Goal: Information Seeking & Learning: Compare options

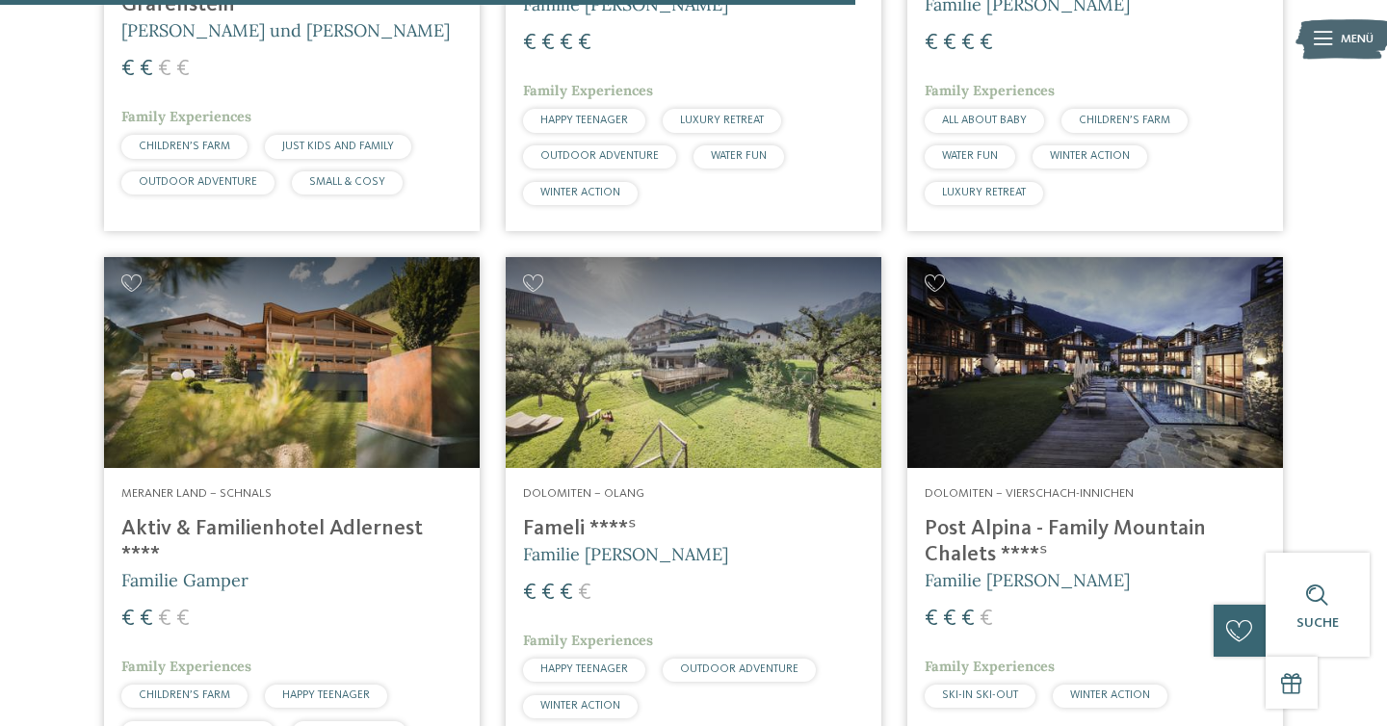
scroll to position [3569, 0]
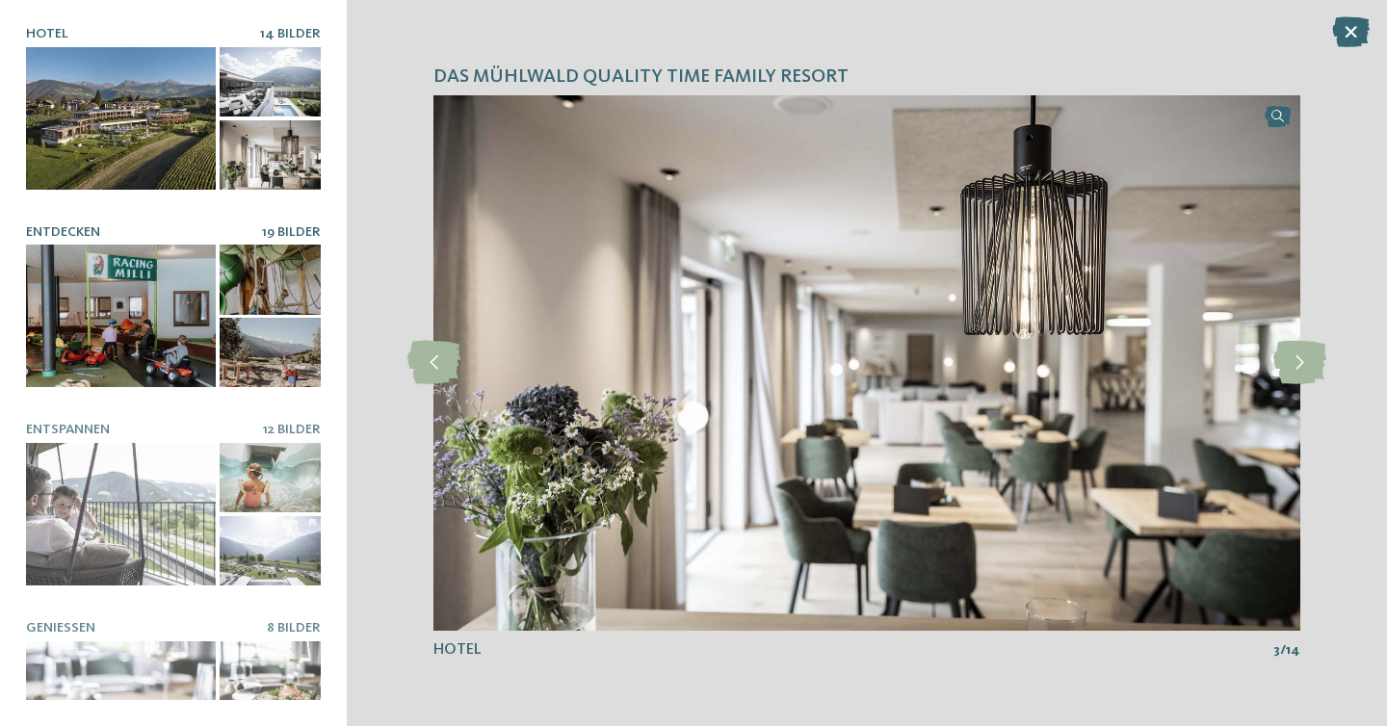
click at [187, 296] on div at bounding box center [121, 316] width 190 height 143
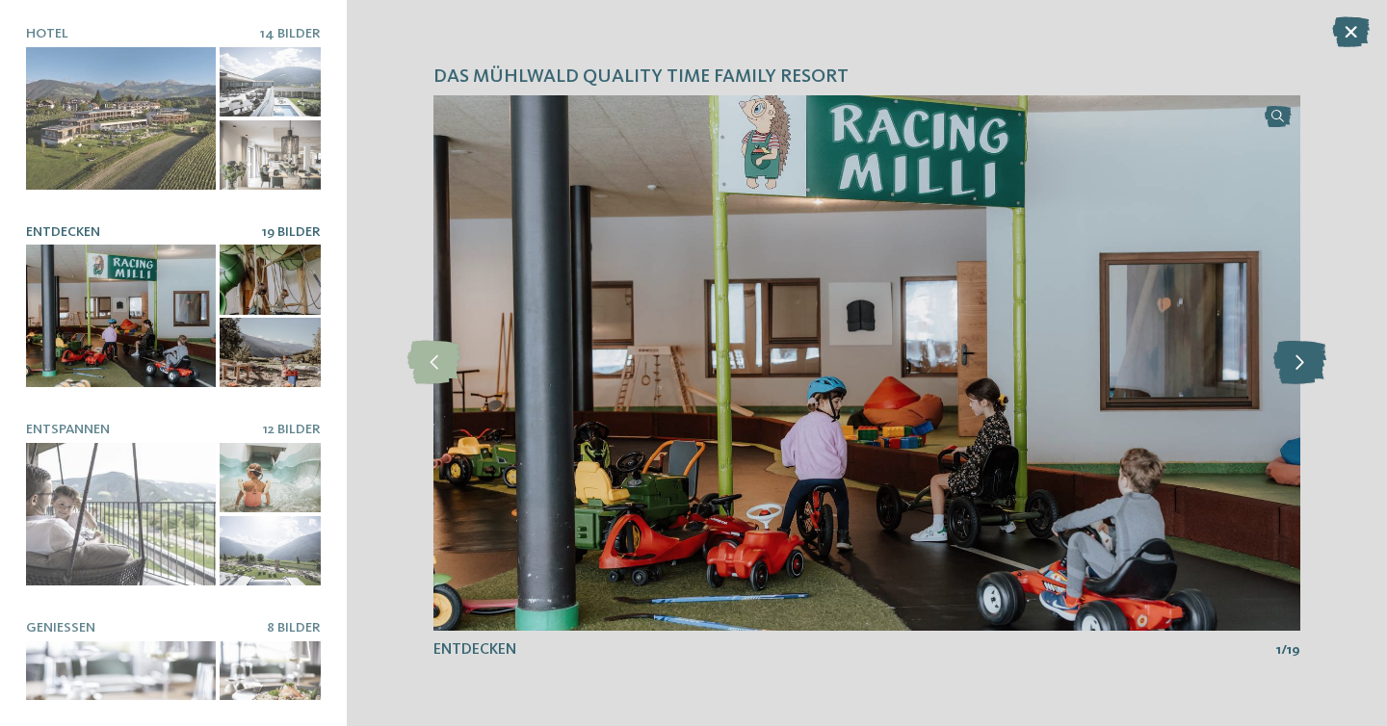
click at [1304, 354] on icon at bounding box center [1299, 362] width 53 height 43
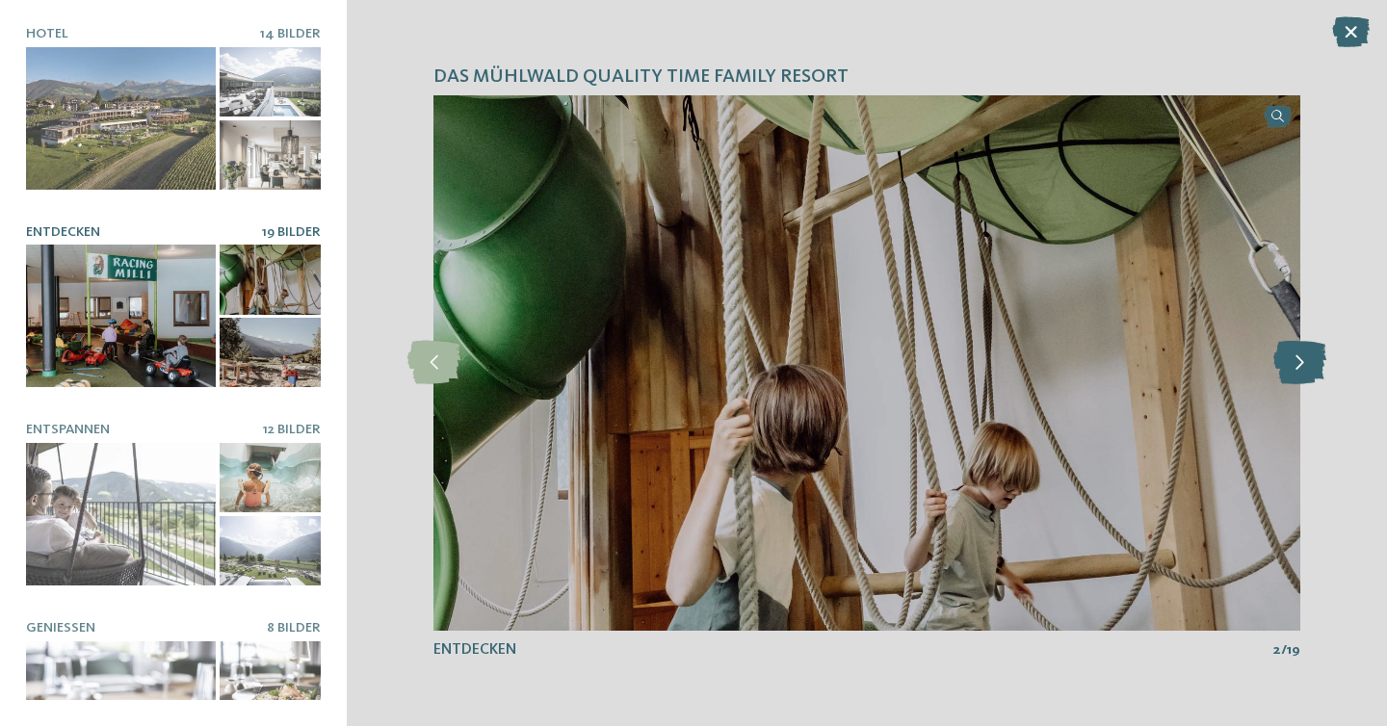
click at [1304, 355] on icon at bounding box center [1299, 362] width 53 height 43
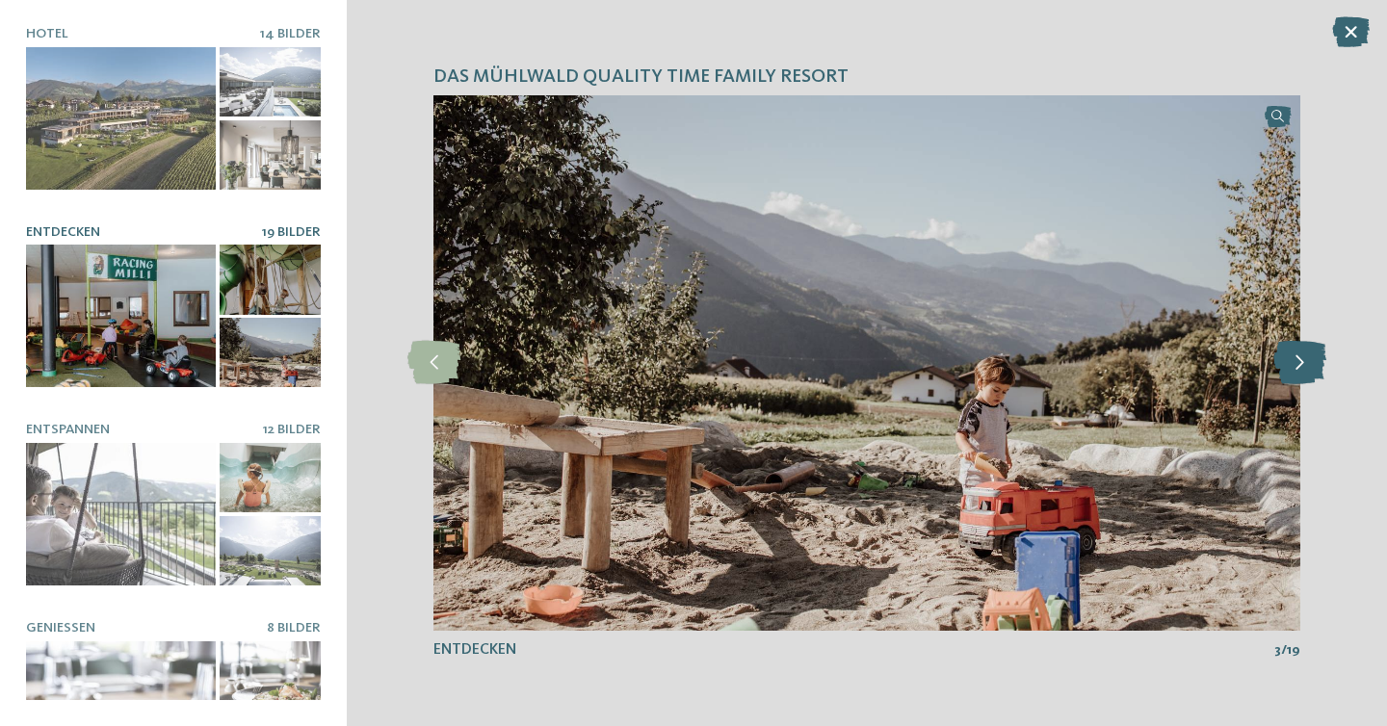
click at [1304, 355] on icon at bounding box center [1299, 362] width 53 height 43
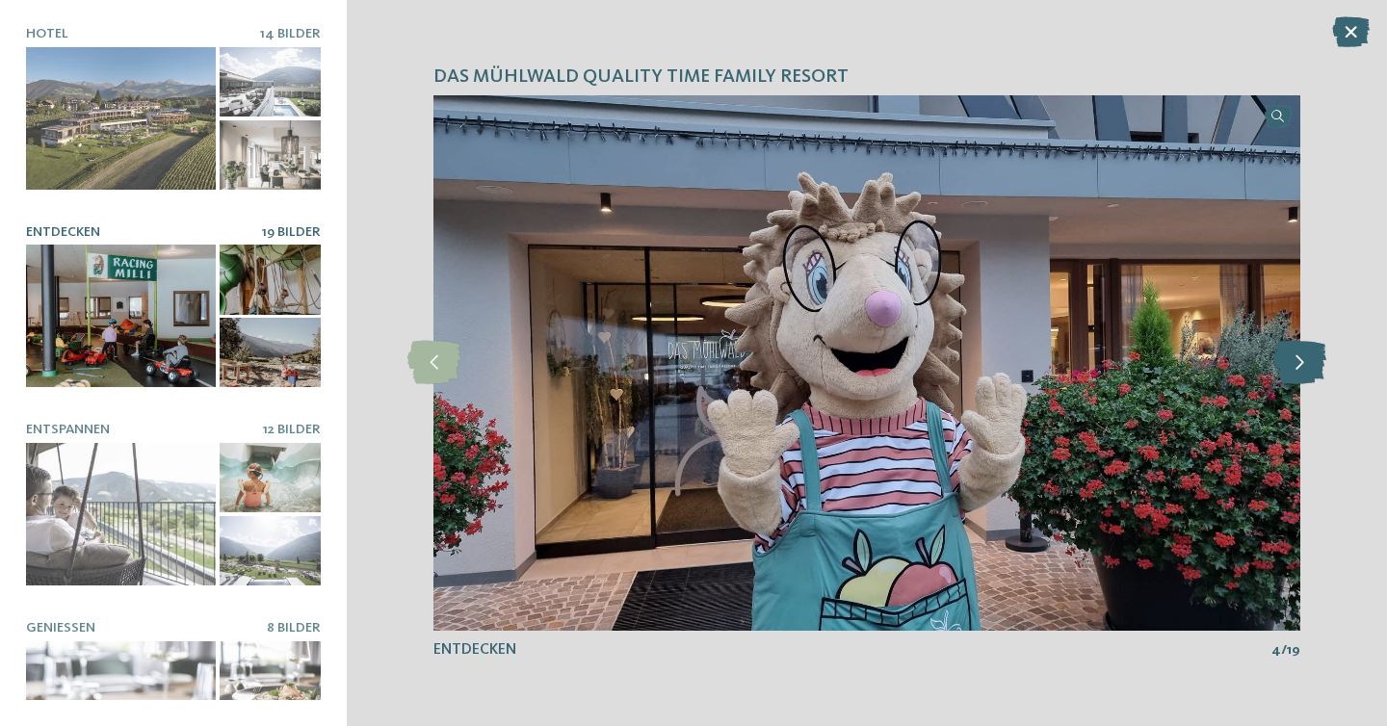
click at [1304, 355] on icon at bounding box center [1299, 362] width 53 height 43
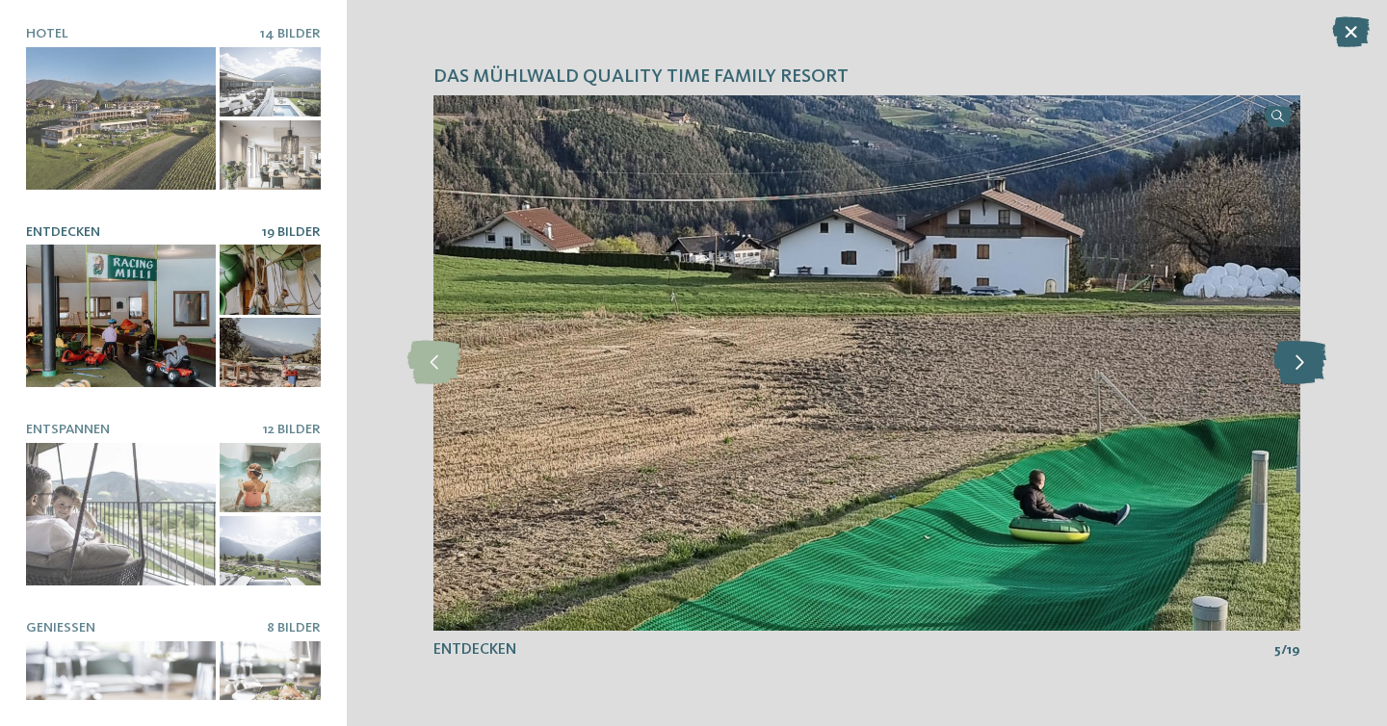
click at [1304, 355] on icon at bounding box center [1299, 362] width 53 height 43
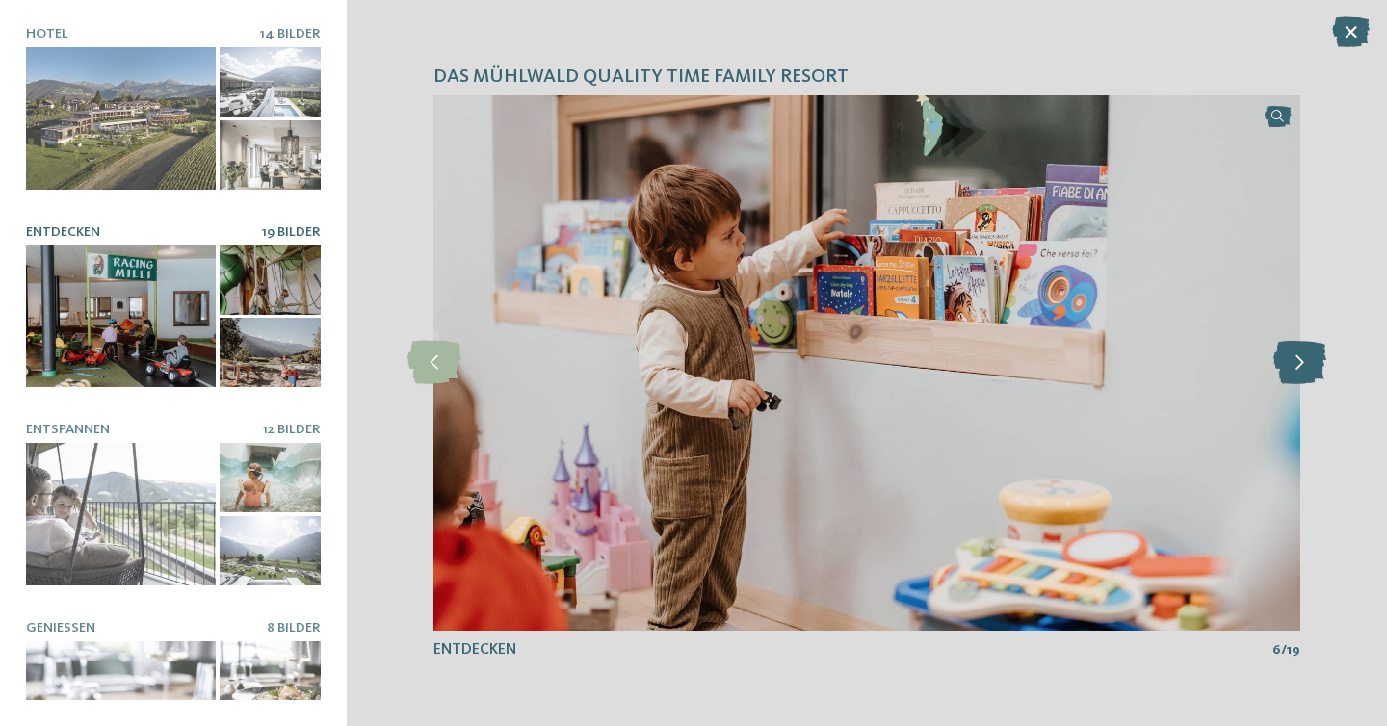
click at [1304, 355] on icon at bounding box center [1299, 362] width 53 height 43
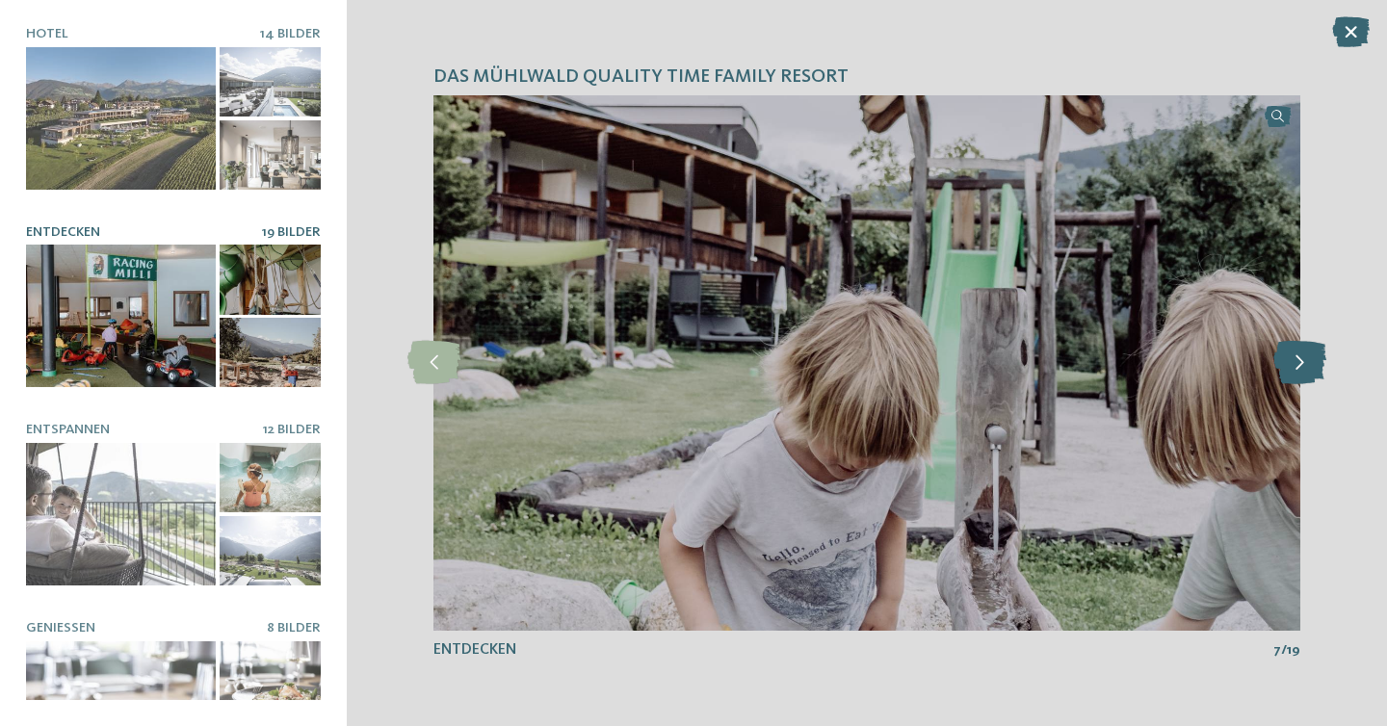
click at [1304, 355] on icon at bounding box center [1299, 362] width 53 height 43
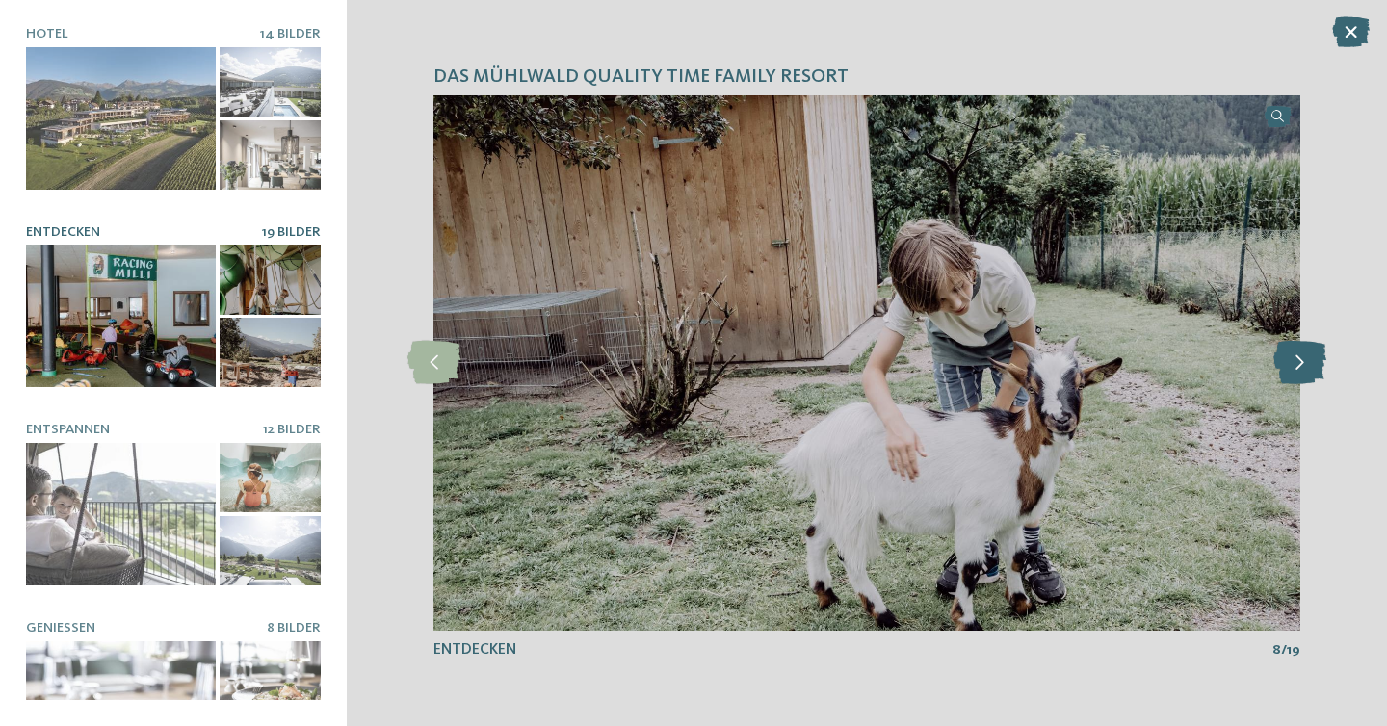
click at [1304, 355] on icon at bounding box center [1299, 362] width 53 height 43
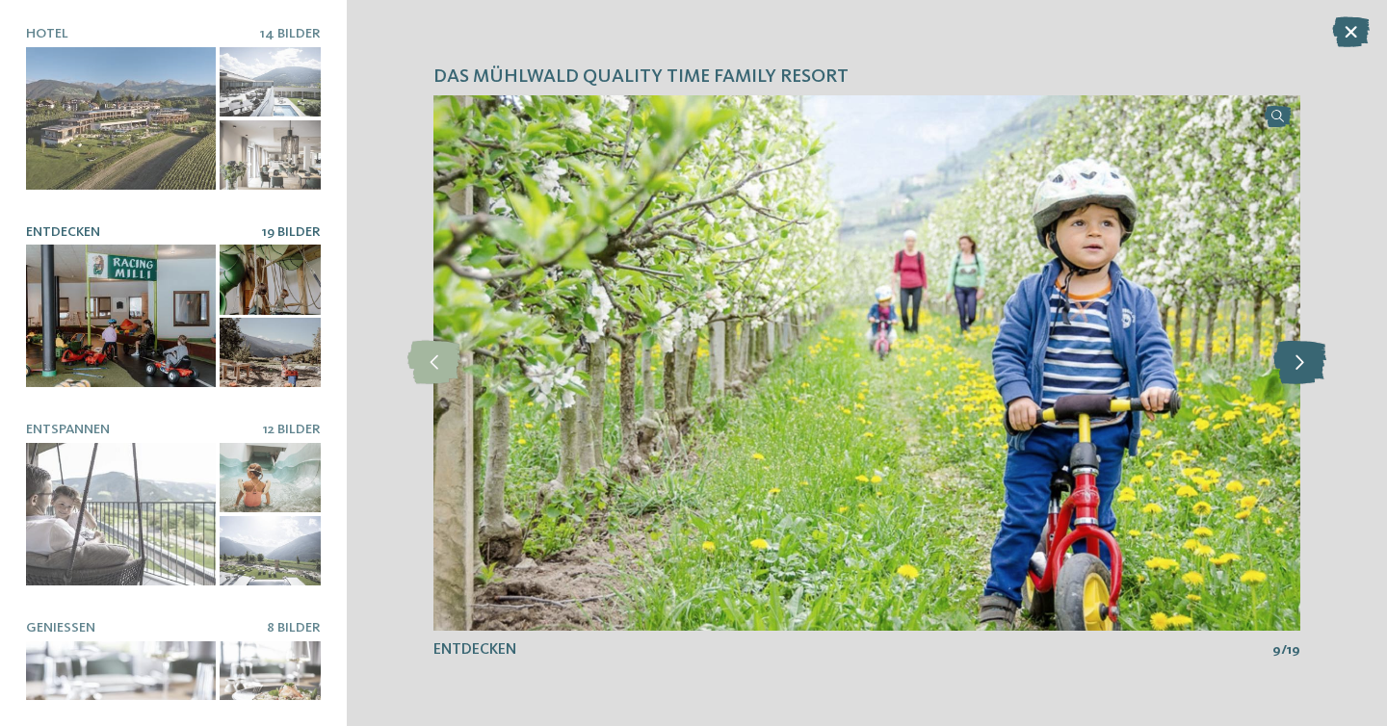
click at [1304, 355] on icon at bounding box center [1299, 362] width 53 height 43
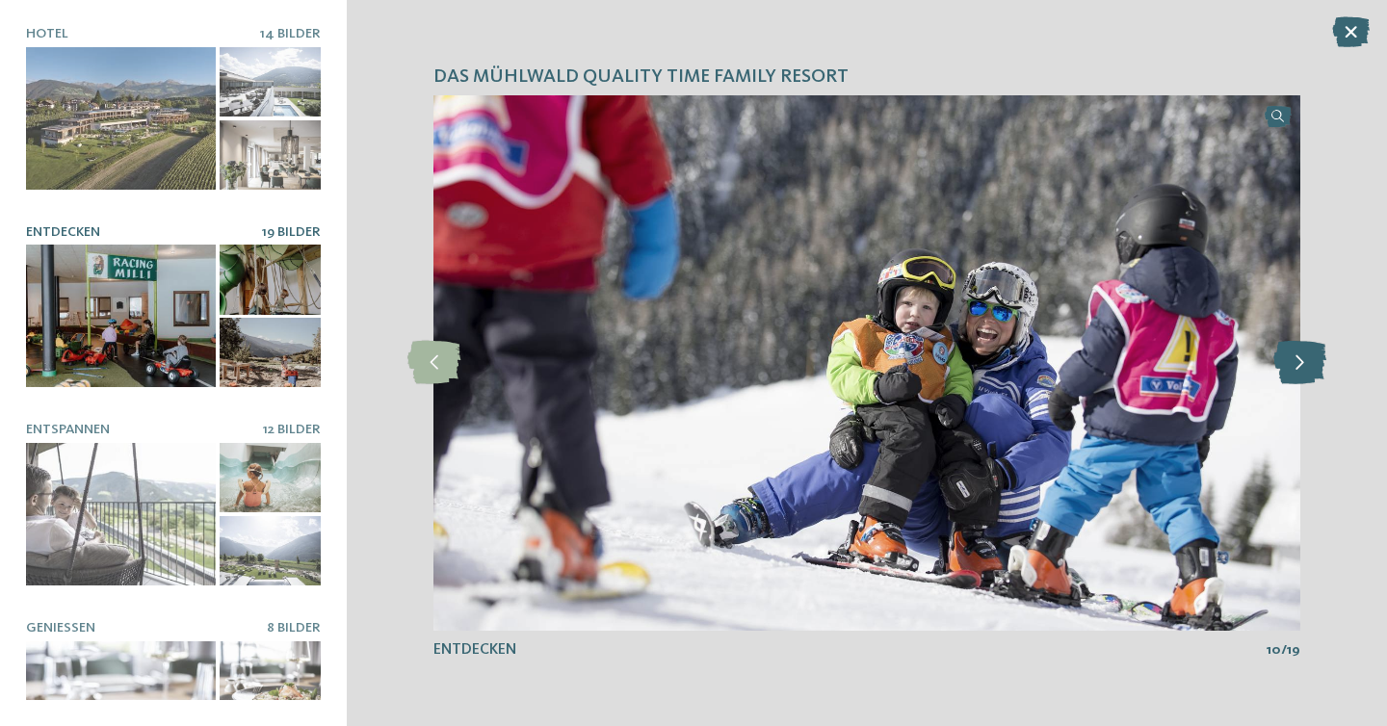
click at [1304, 355] on icon at bounding box center [1299, 362] width 53 height 43
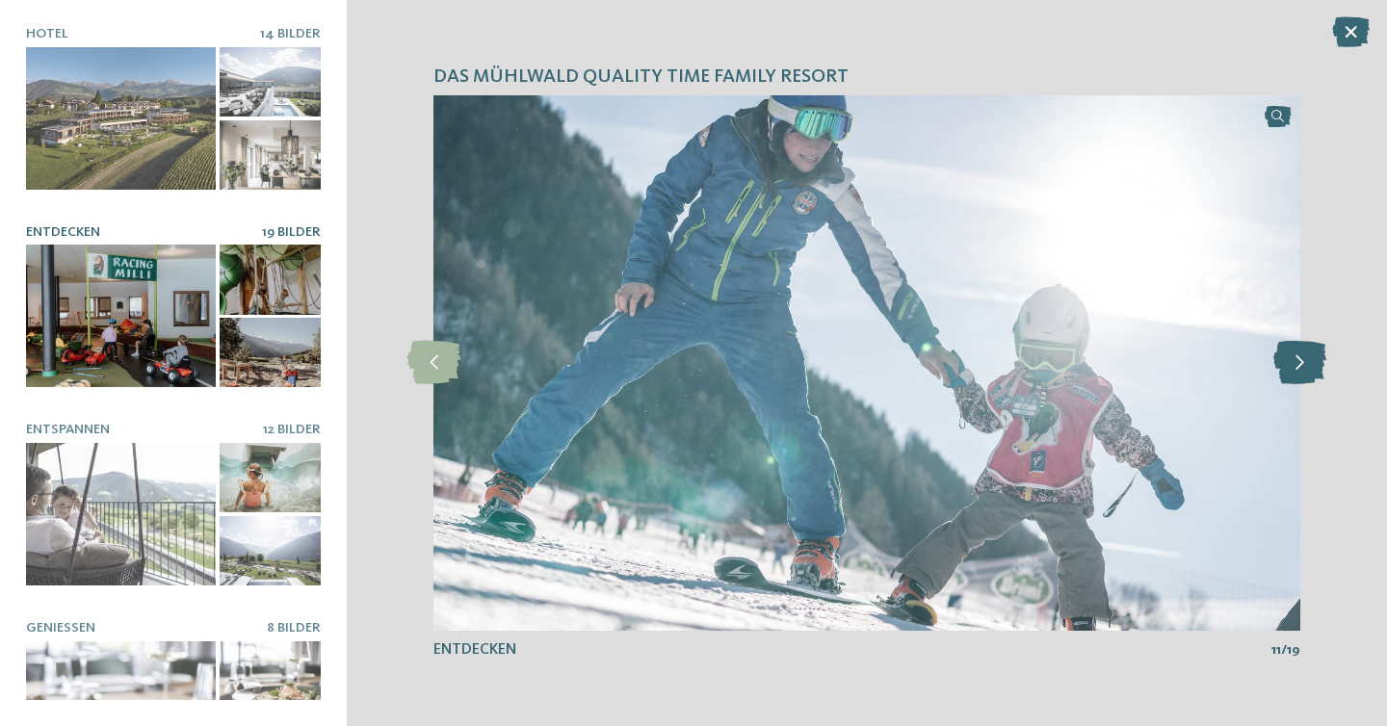
click at [1304, 355] on icon at bounding box center [1299, 362] width 53 height 43
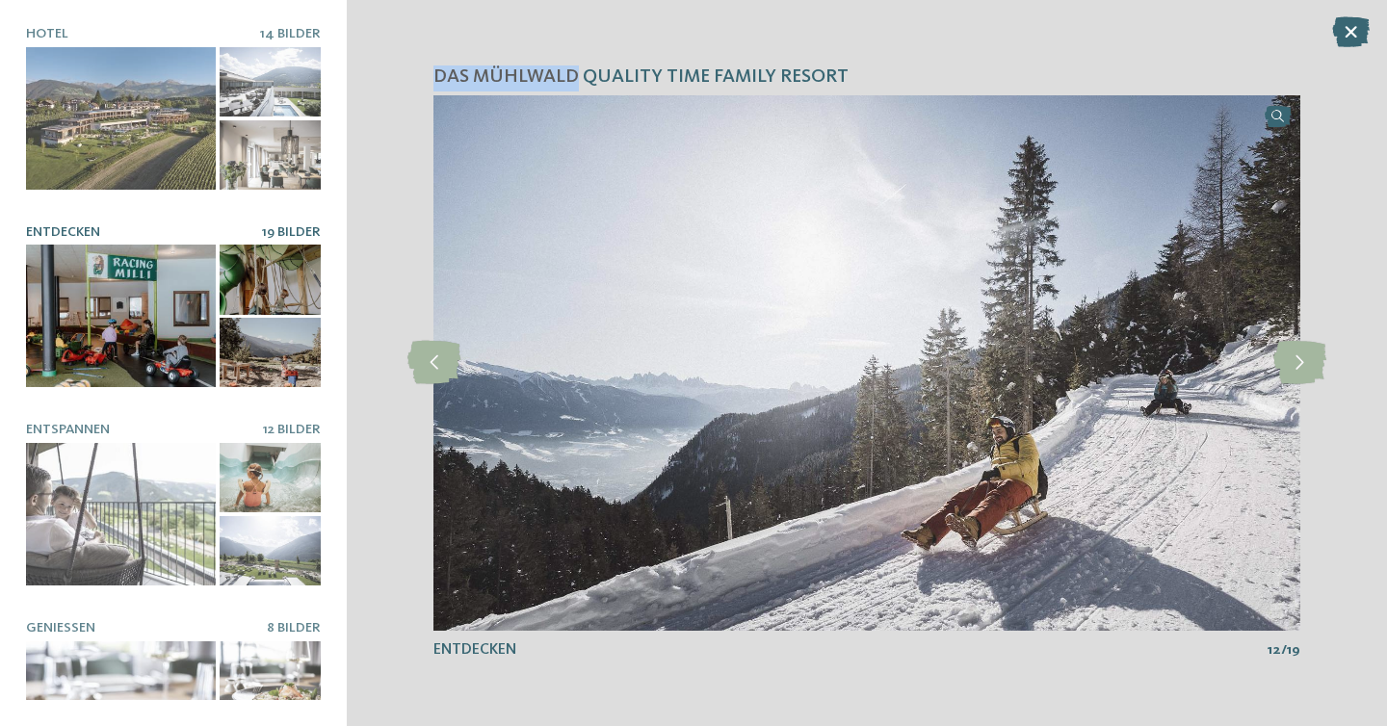
drag, startPoint x: 420, startPoint y: 73, endPoint x: 573, endPoint y: 70, distance: 153.2
click at [574, 71] on div "Das Mühlwald Quality Time Family Resort slide 3 of 14 3 /" at bounding box center [867, 363] width 1040 height 726
copy span "Das Mühlwald"
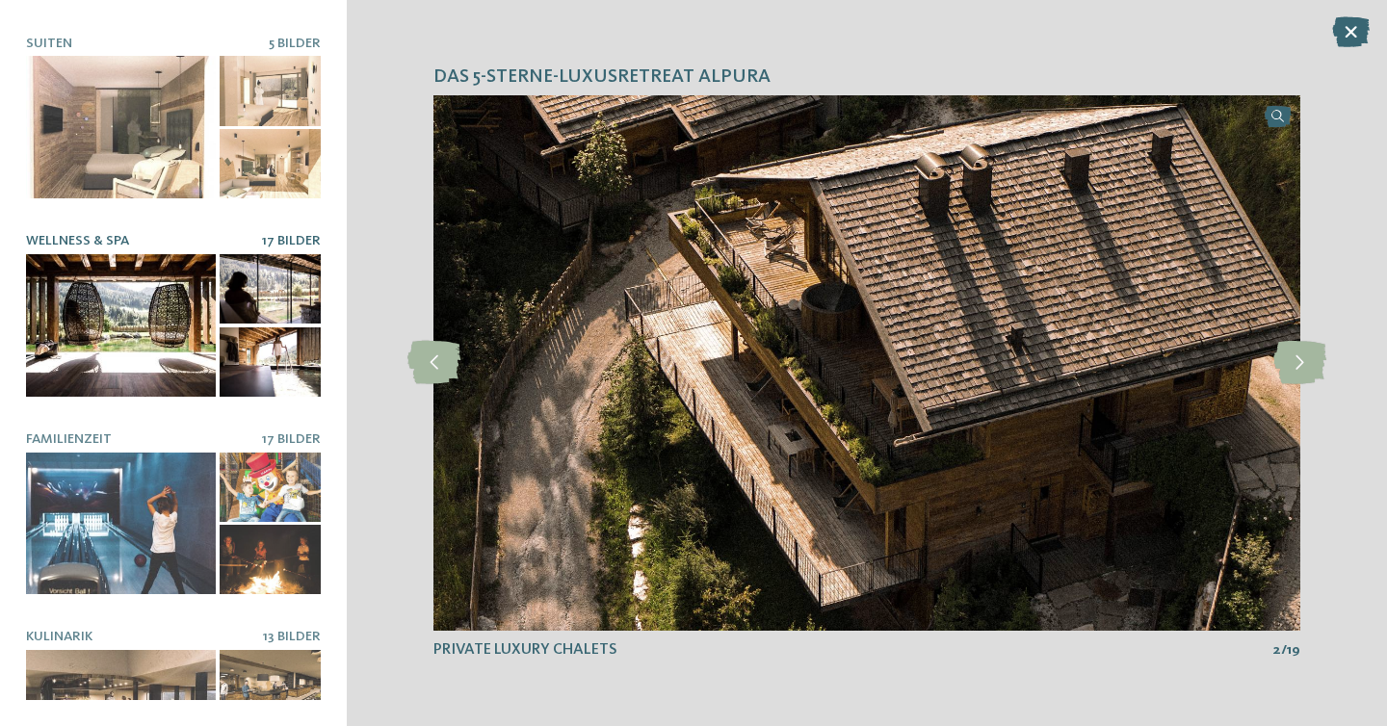
scroll to position [281, 0]
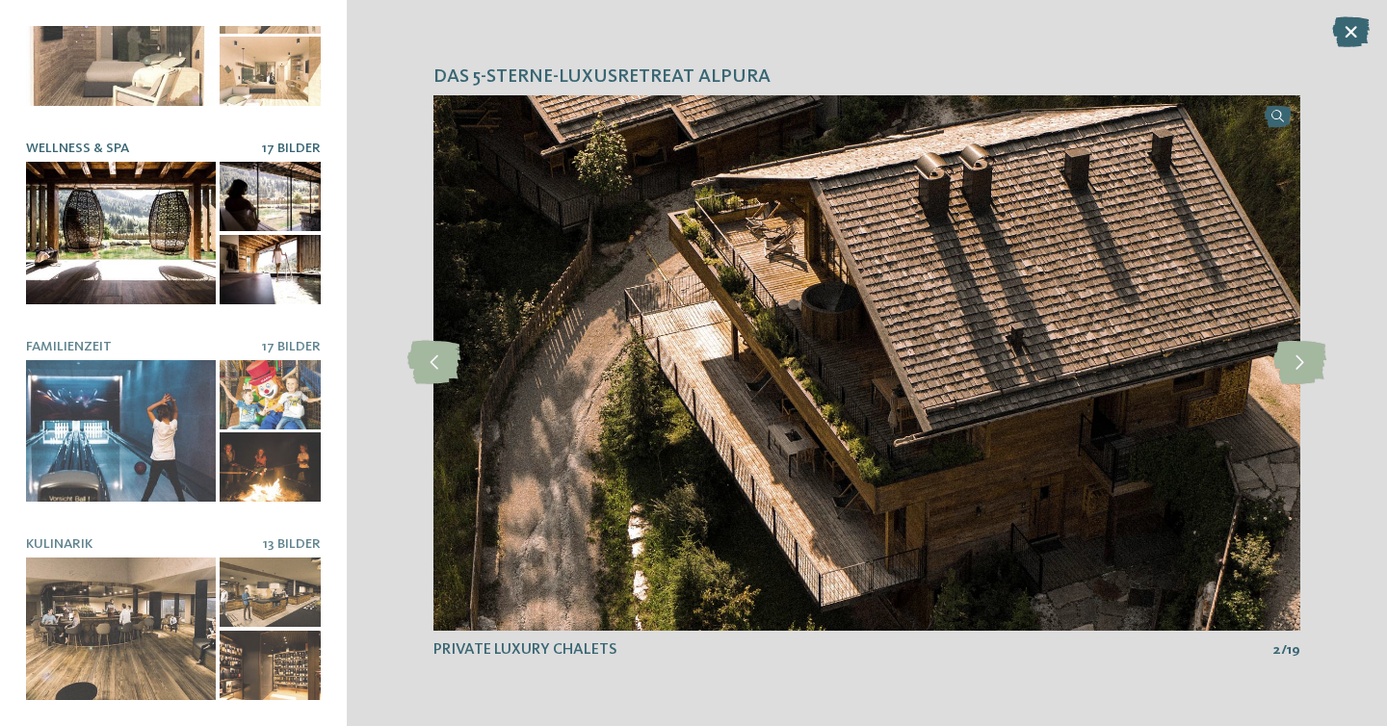
click at [125, 467] on div at bounding box center [121, 431] width 190 height 143
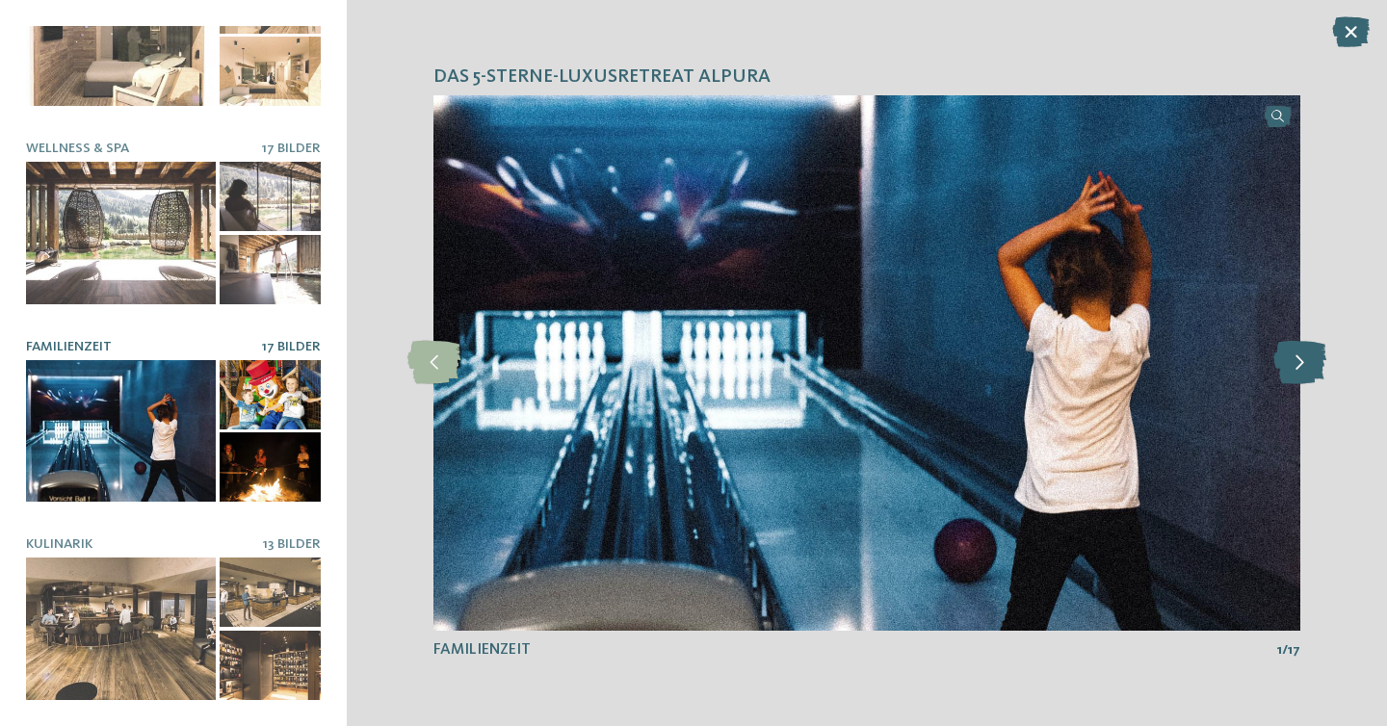
click at [1309, 370] on icon at bounding box center [1299, 362] width 53 height 43
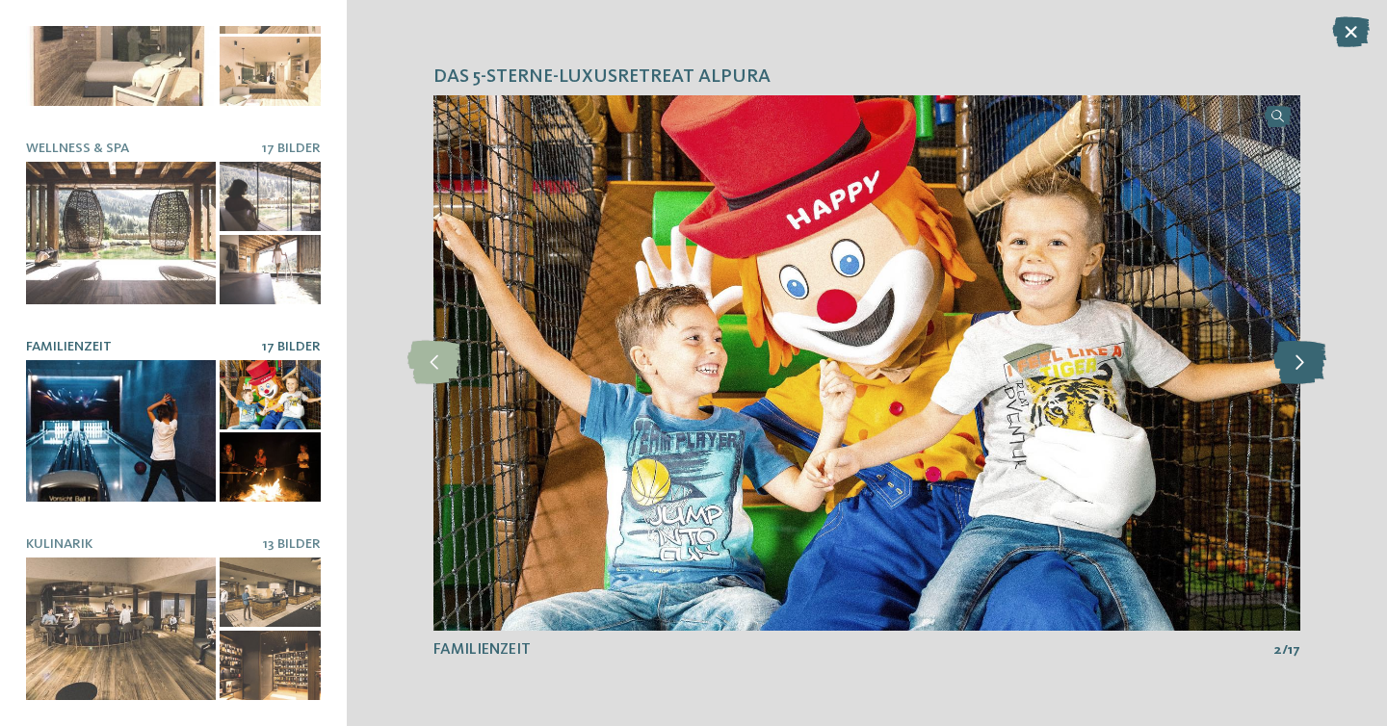
click at [1305, 360] on icon at bounding box center [1299, 362] width 53 height 43
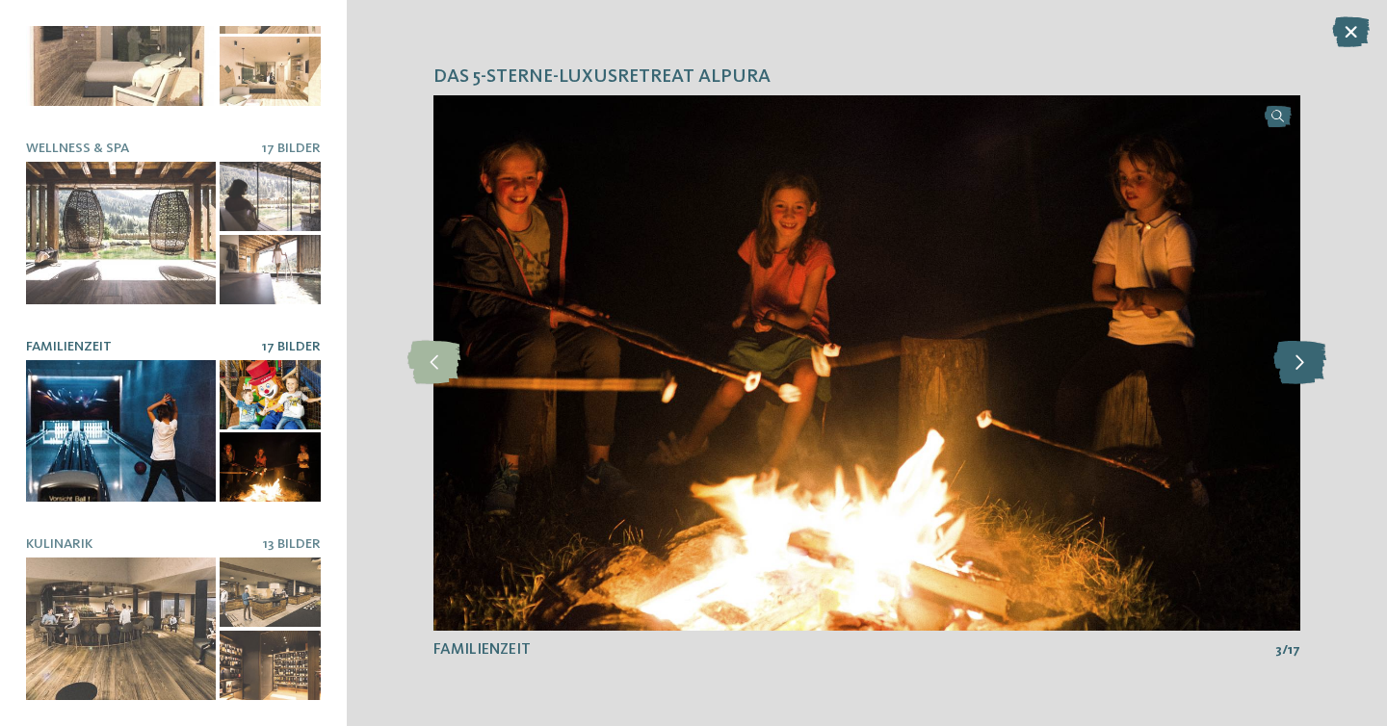
click at [1305, 360] on icon at bounding box center [1299, 362] width 53 height 43
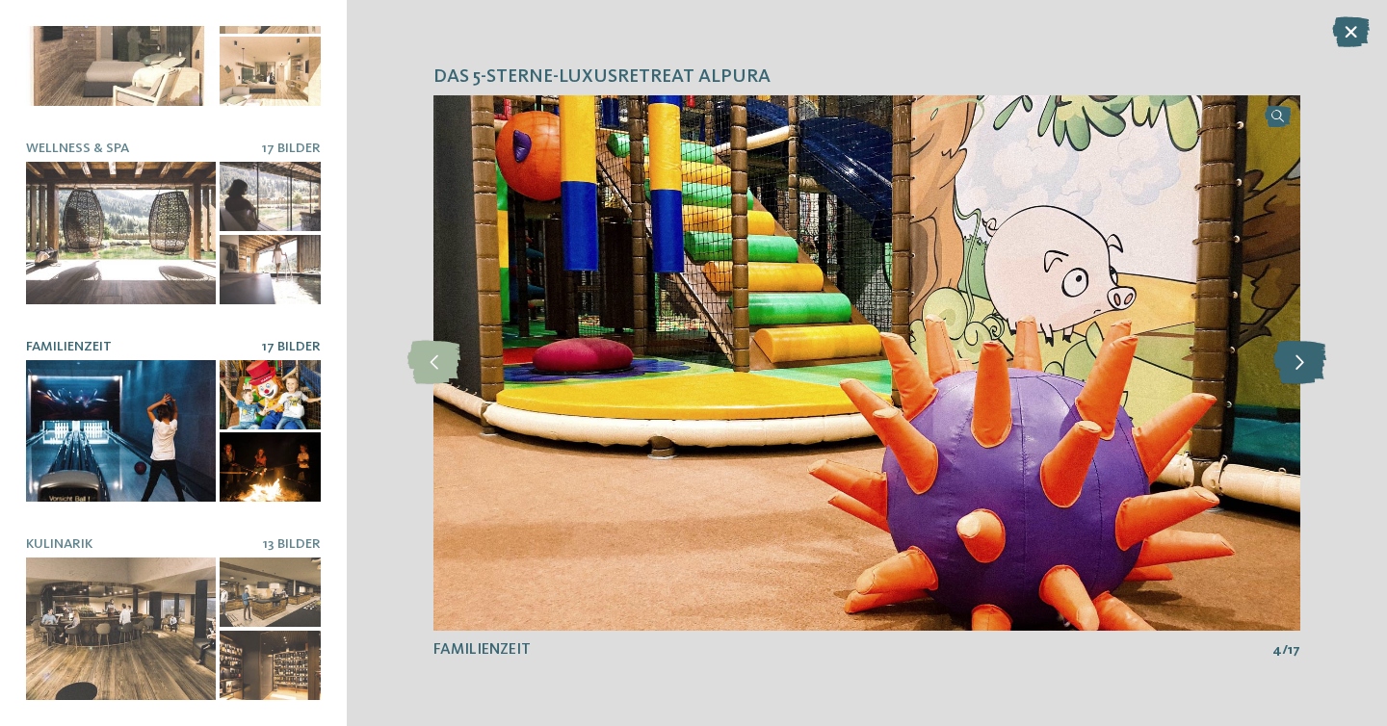
click at [1305, 360] on icon at bounding box center [1299, 362] width 53 height 43
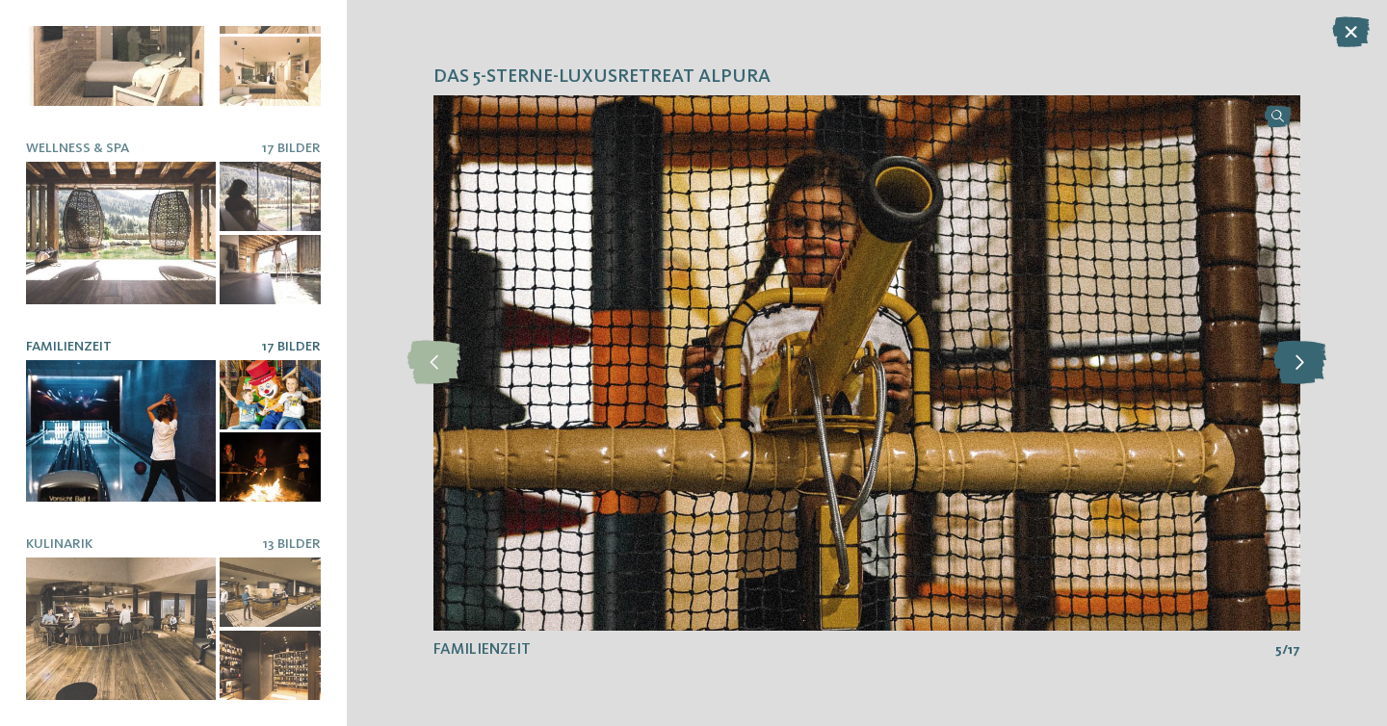
click at [1305, 360] on icon at bounding box center [1299, 362] width 53 height 43
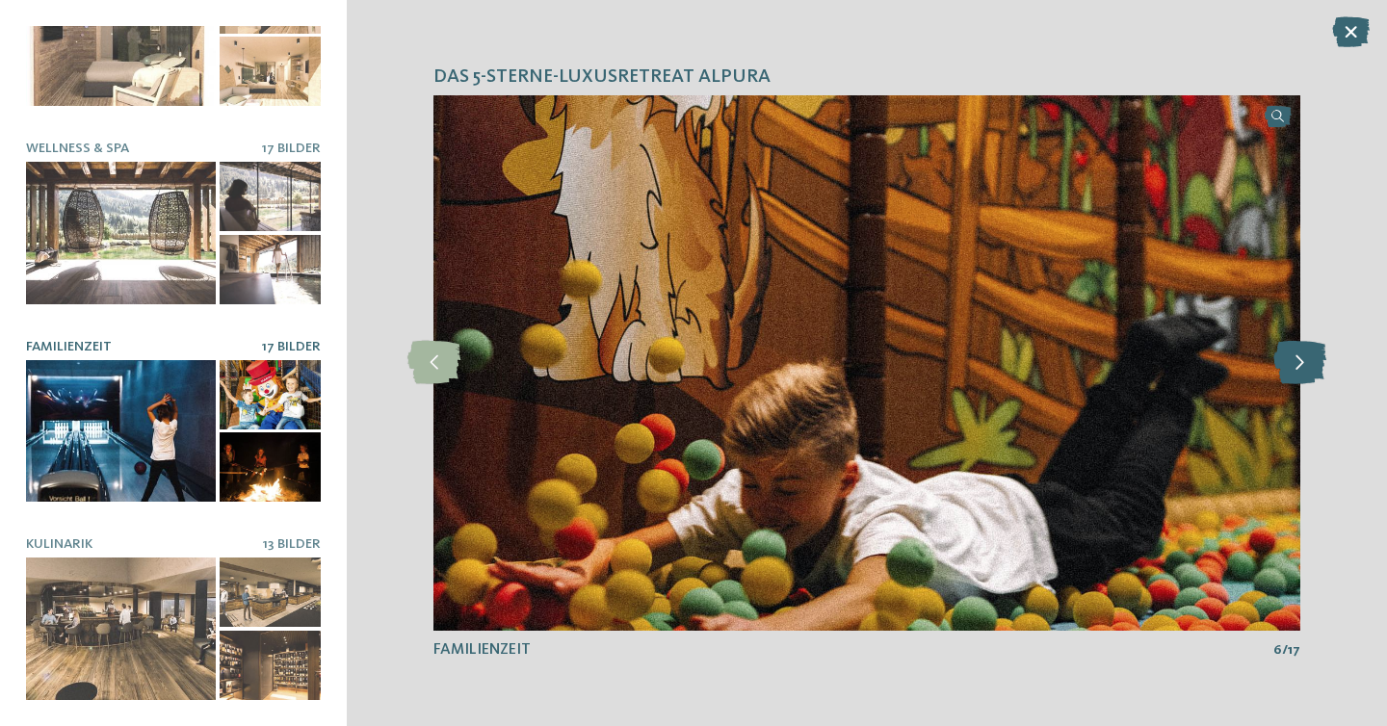
click at [1305, 360] on icon at bounding box center [1299, 362] width 53 height 43
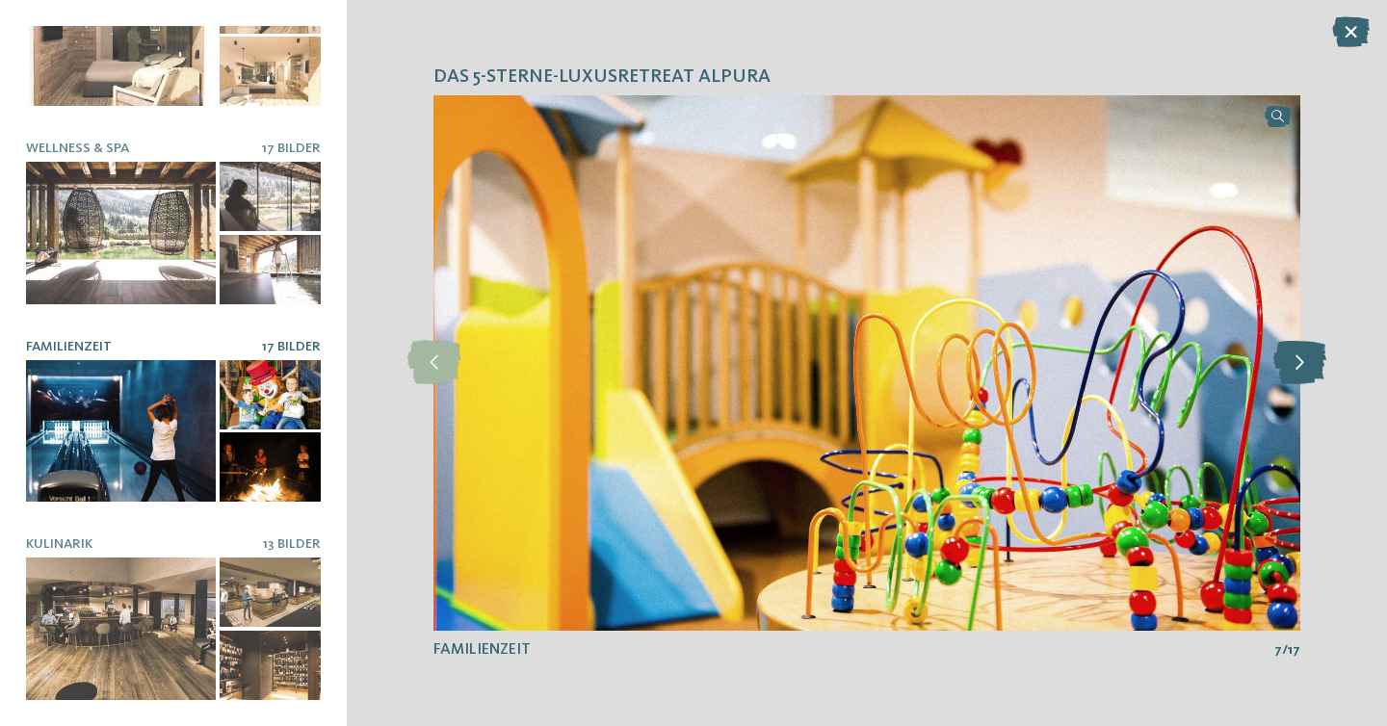
click at [1305, 360] on icon at bounding box center [1299, 362] width 53 height 43
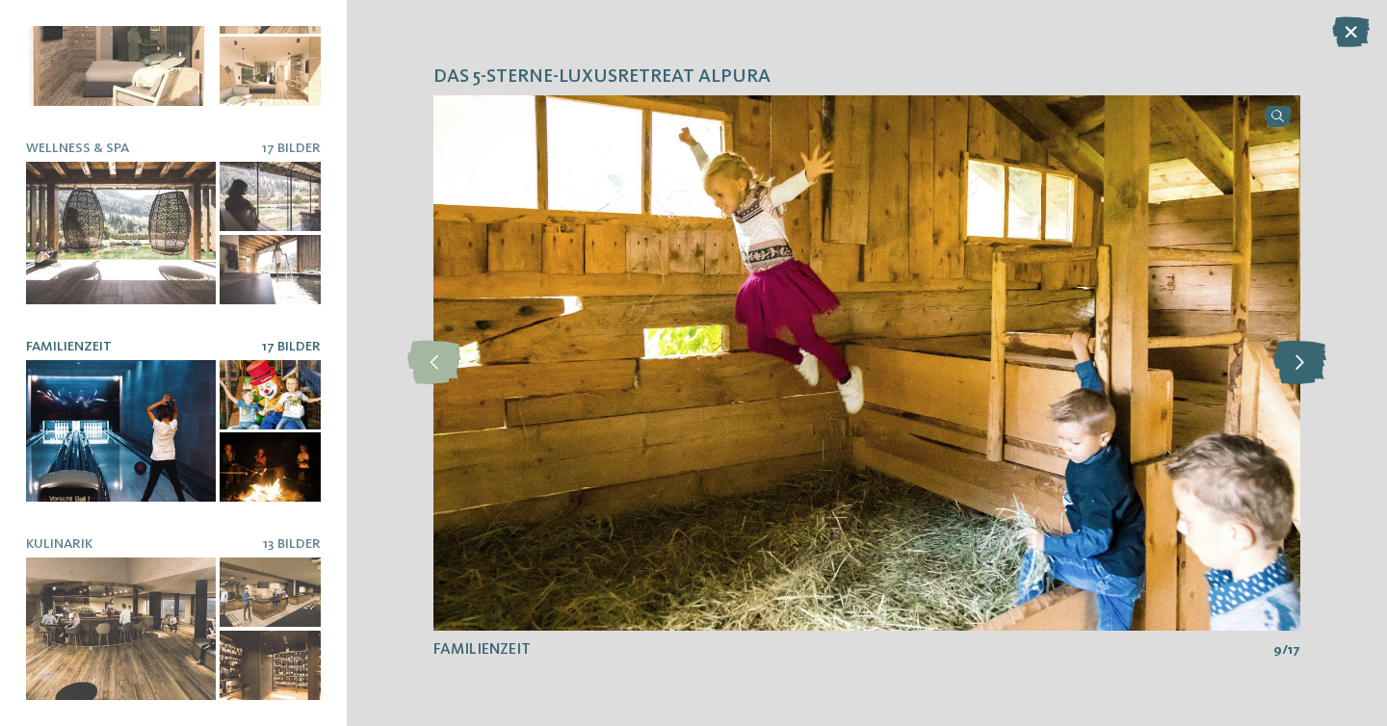
click at [1305, 360] on icon at bounding box center [1299, 362] width 53 height 43
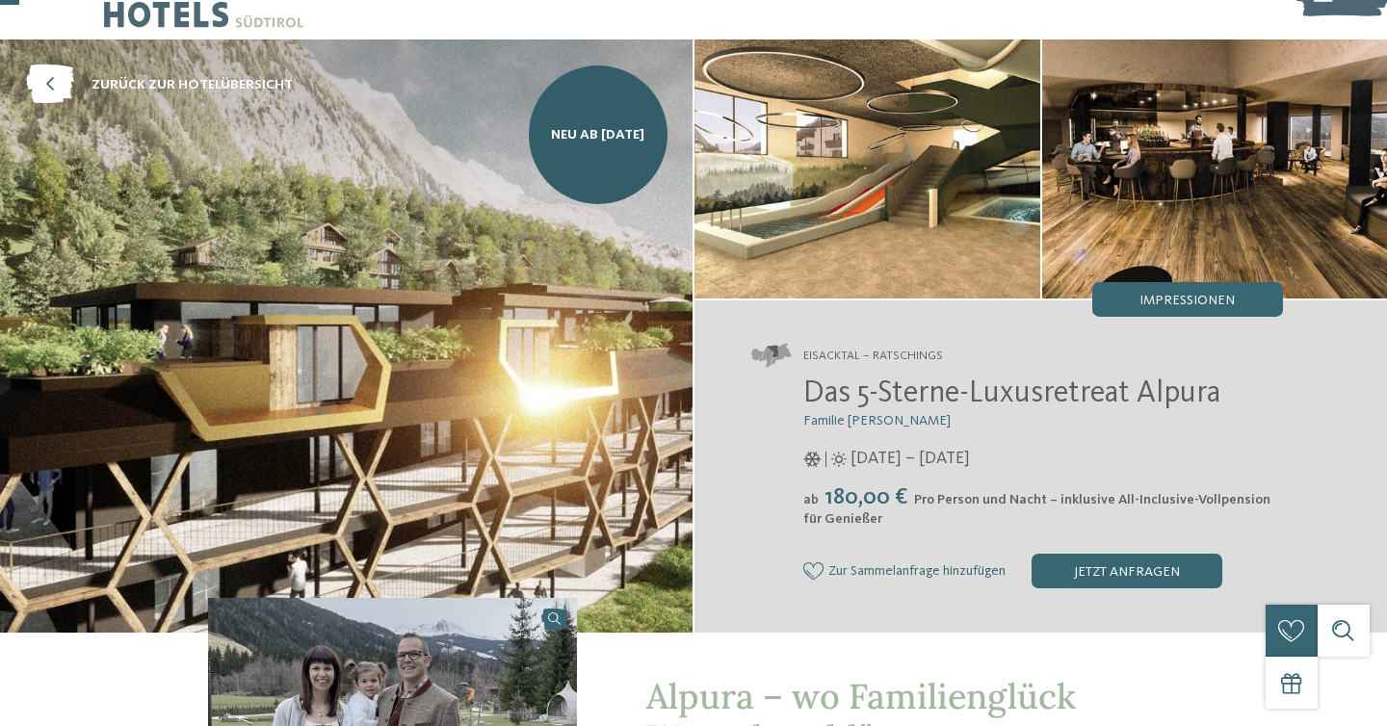
scroll to position [31, 0]
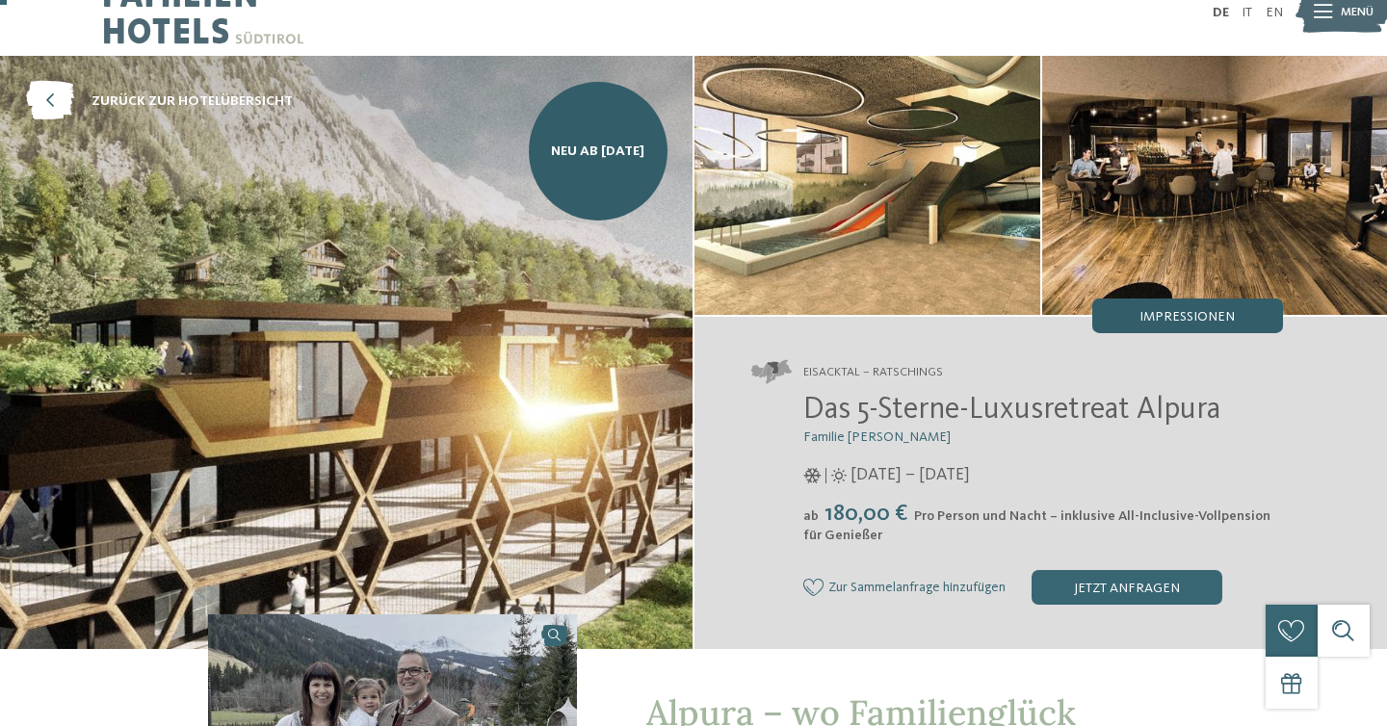
click at [1134, 317] on div "Impressionen" at bounding box center [1187, 316] width 191 height 35
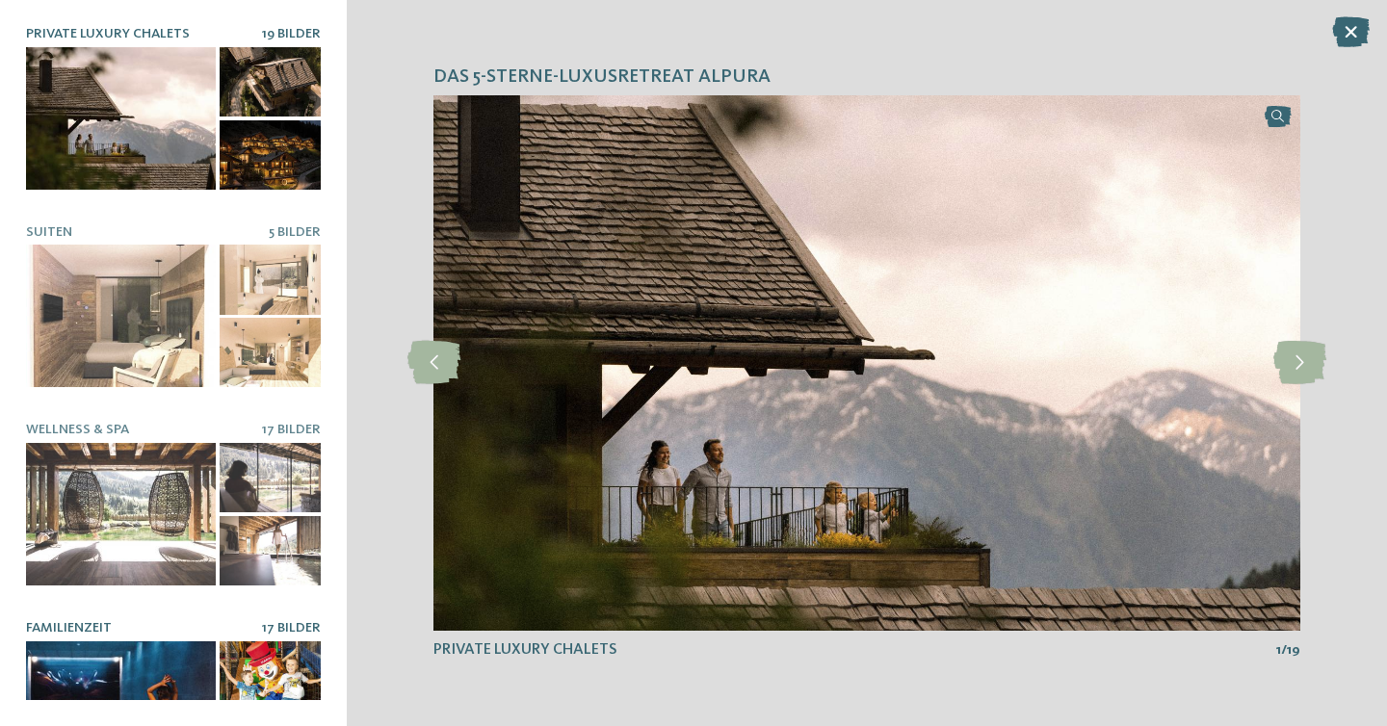
click at [254, 657] on div at bounding box center [270, 675] width 101 height 69
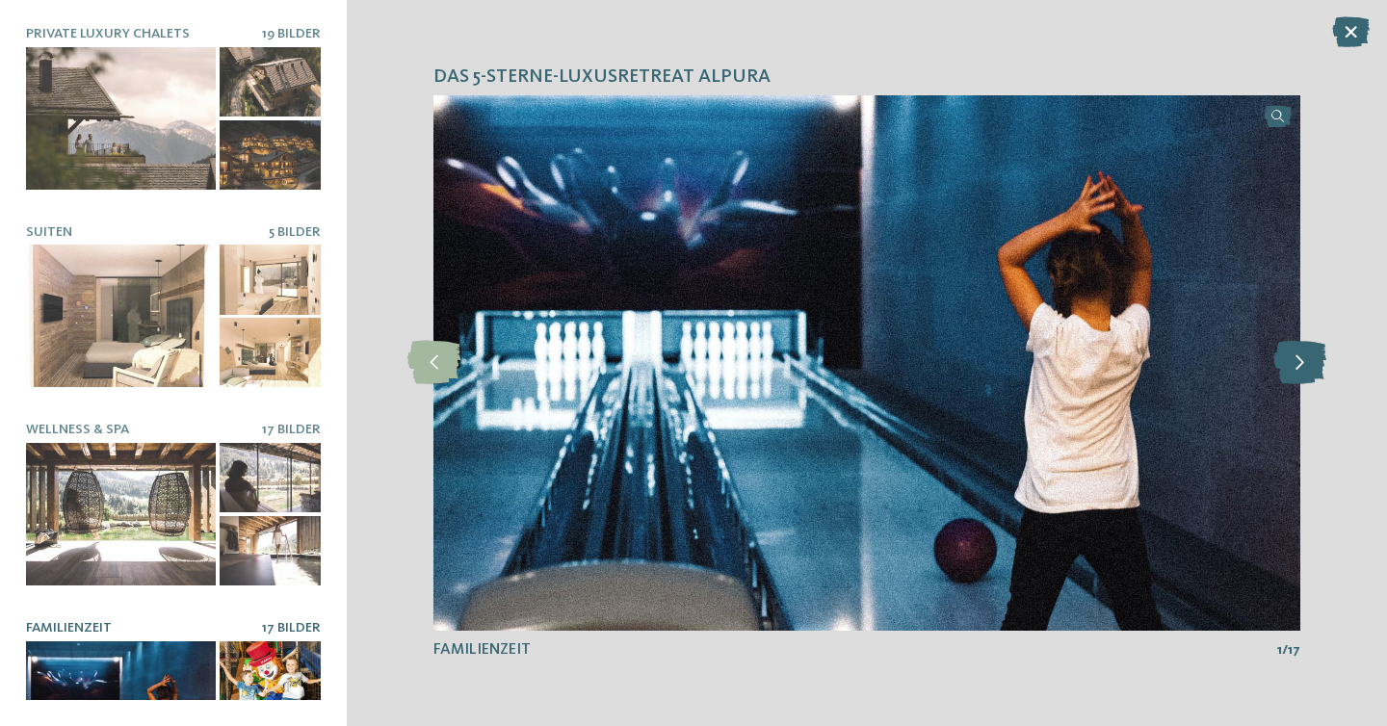
click at [1316, 381] on icon at bounding box center [1299, 362] width 53 height 43
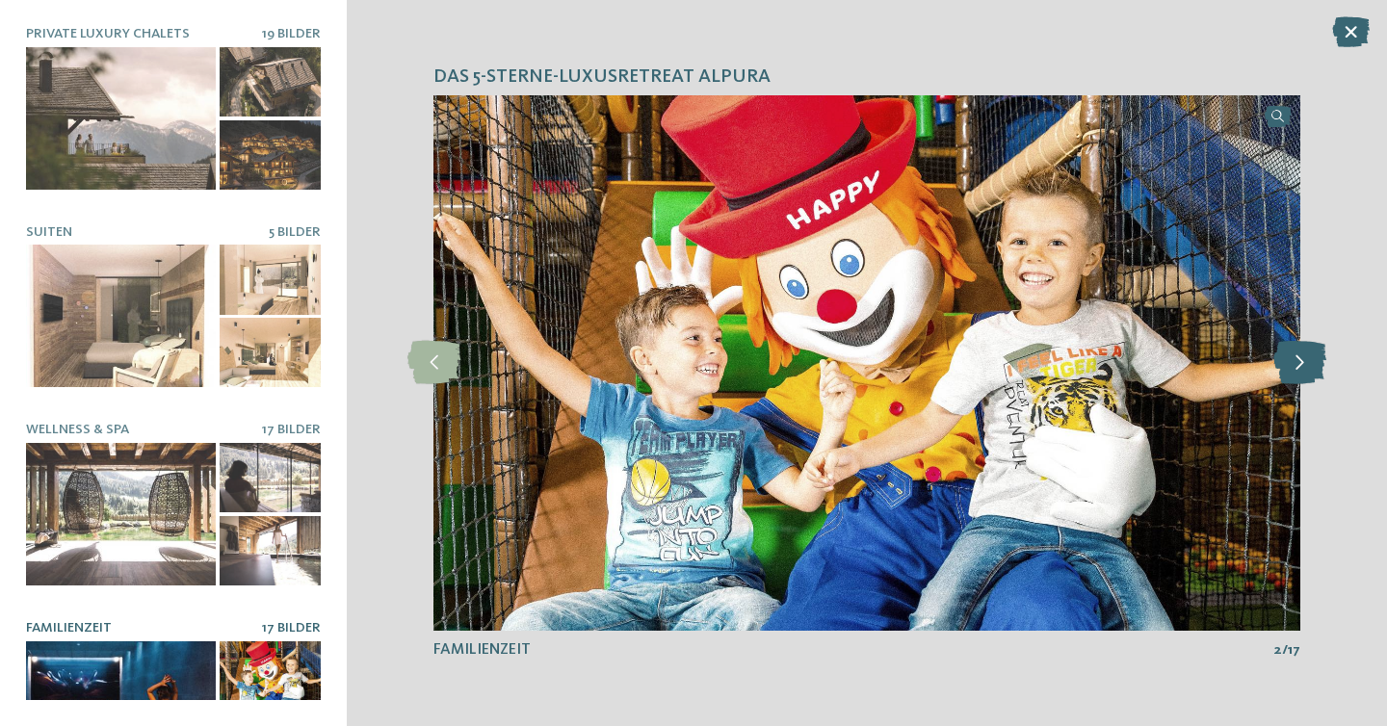
click at [1311, 379] on icon at bounding box center [1299, 362] width 53 height 43
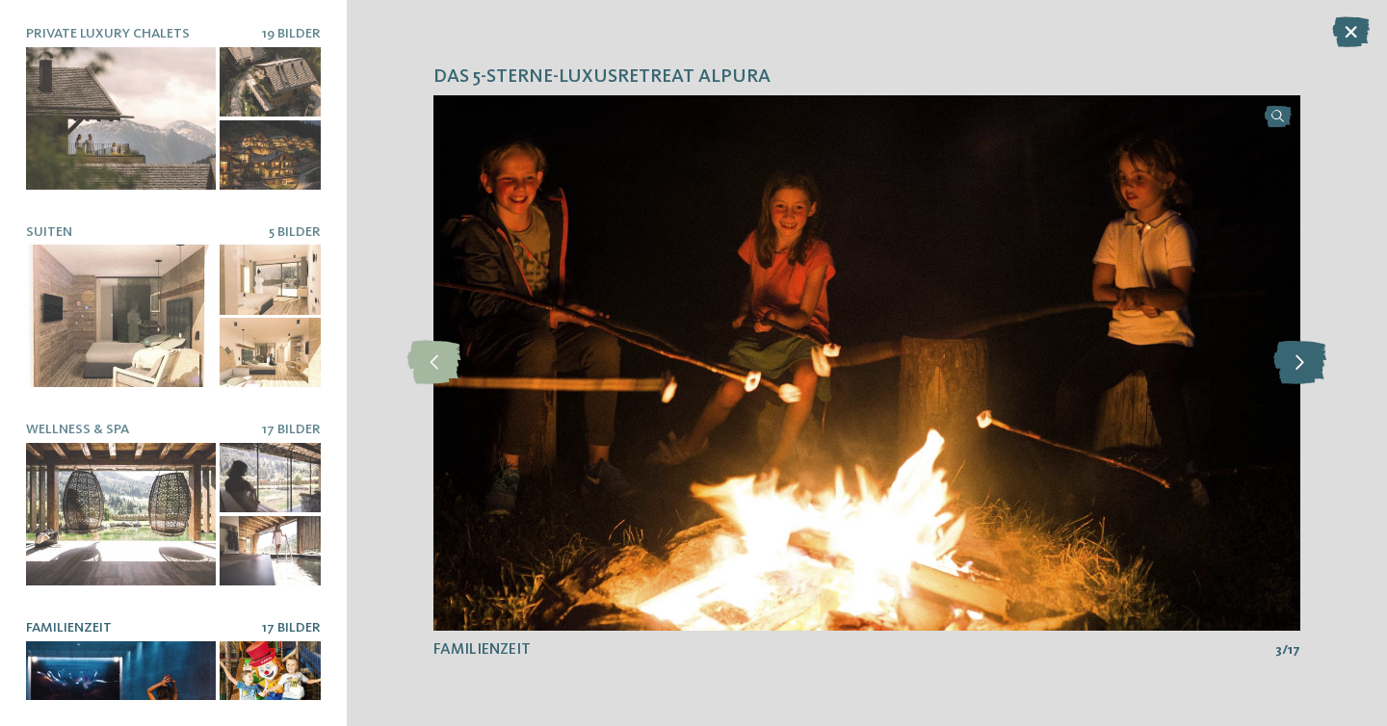
click at [1311, 379] on icon at bounding box center [1299, 362] width 53 height 43
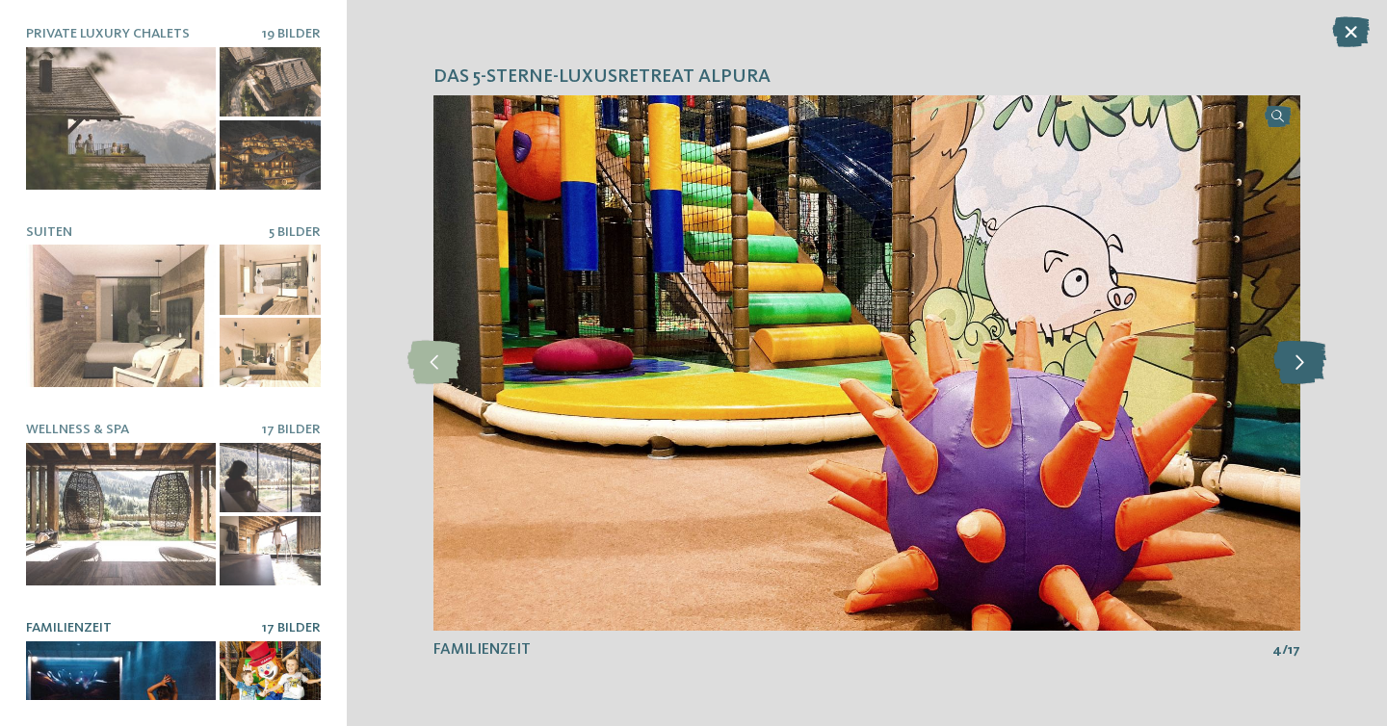
click at [1311, 379] on icon at bounding box center [1299, 362] width 53 height 43
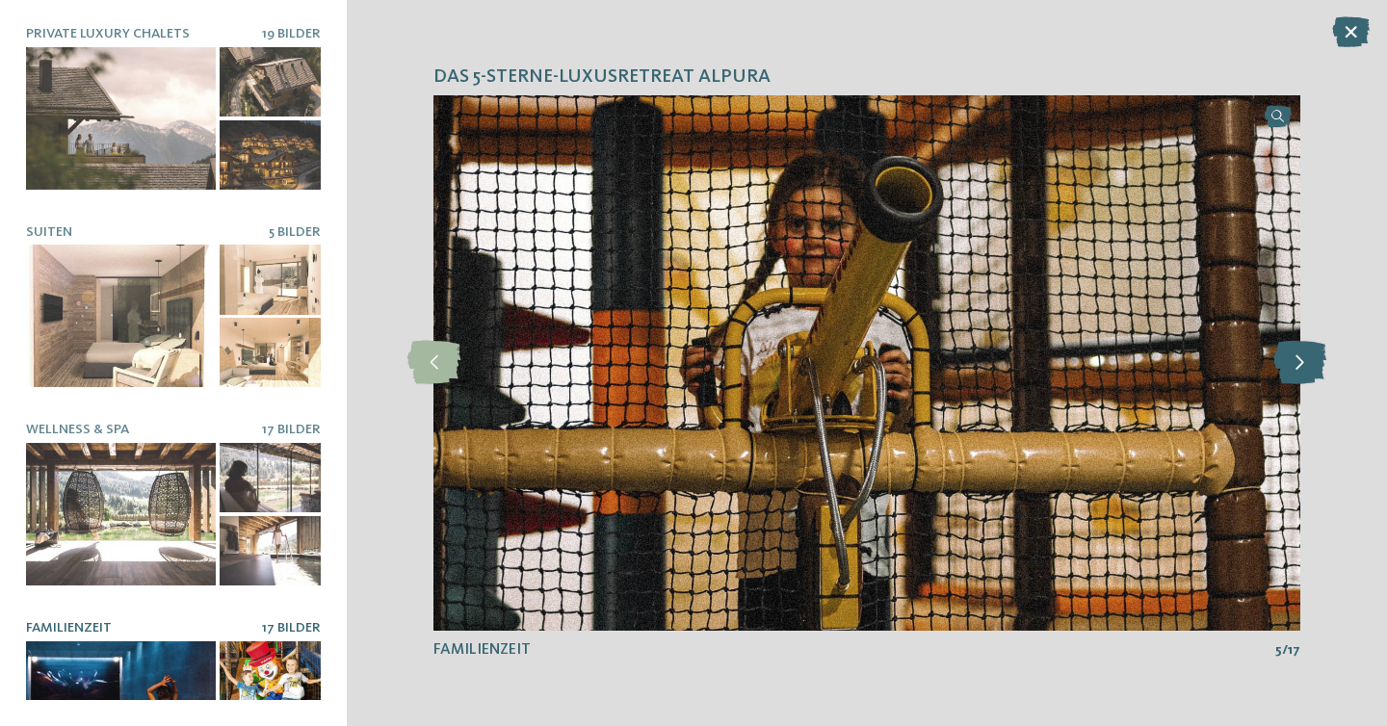
click at [1311, 379] on icon at bounding box center [1299, 362] width 53 height 43
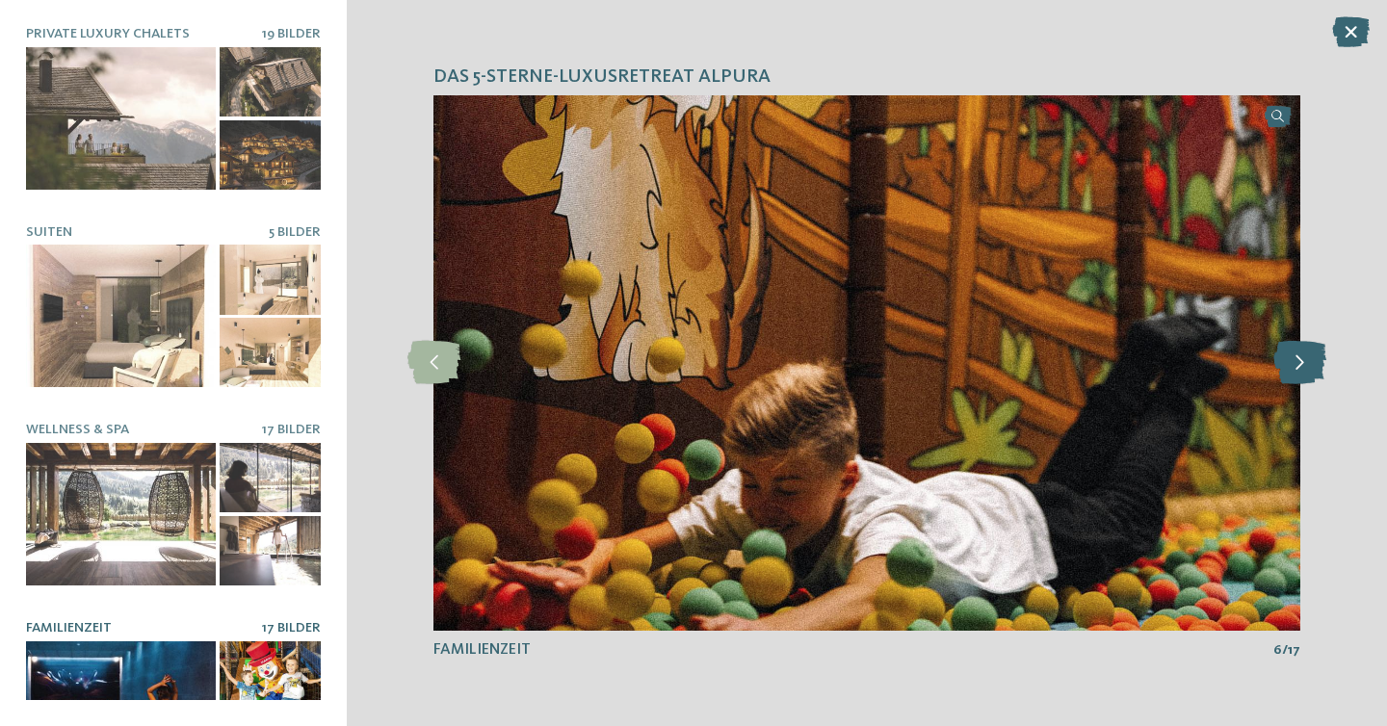
click at [1311, 379] on icon at bounding box center [1299, 362] width 53 height 43
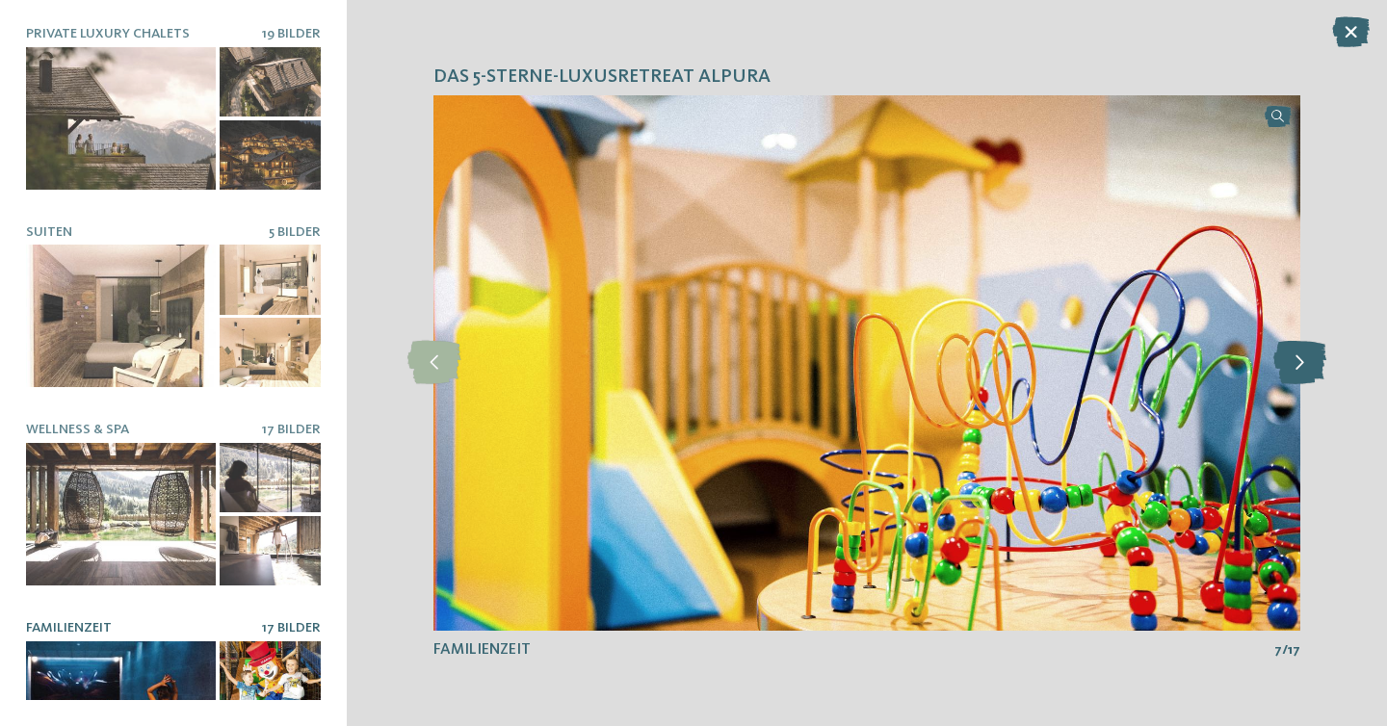
click at [1305, 364] on icon at bounding box center [1299, 362] width 53 height 43
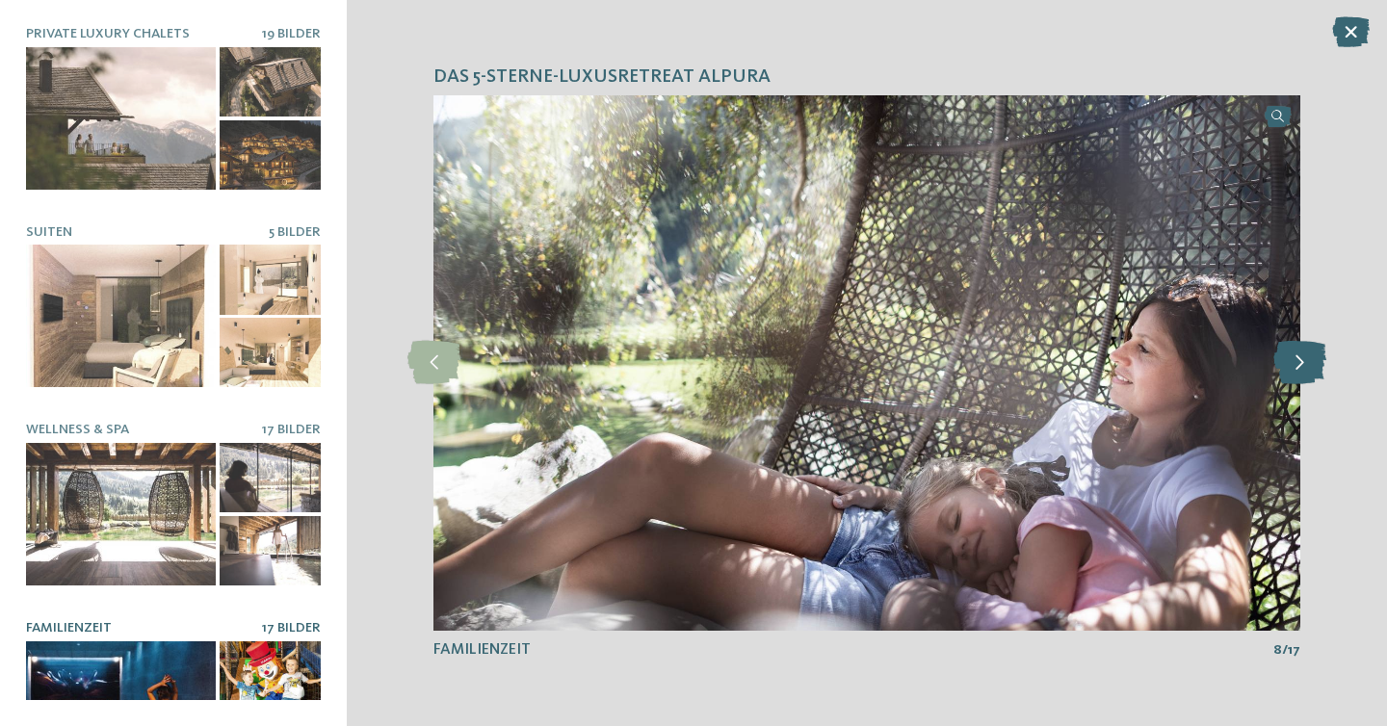
click at [1303, 362] on icon at bounding box center [1299, 362] width 53 height 43
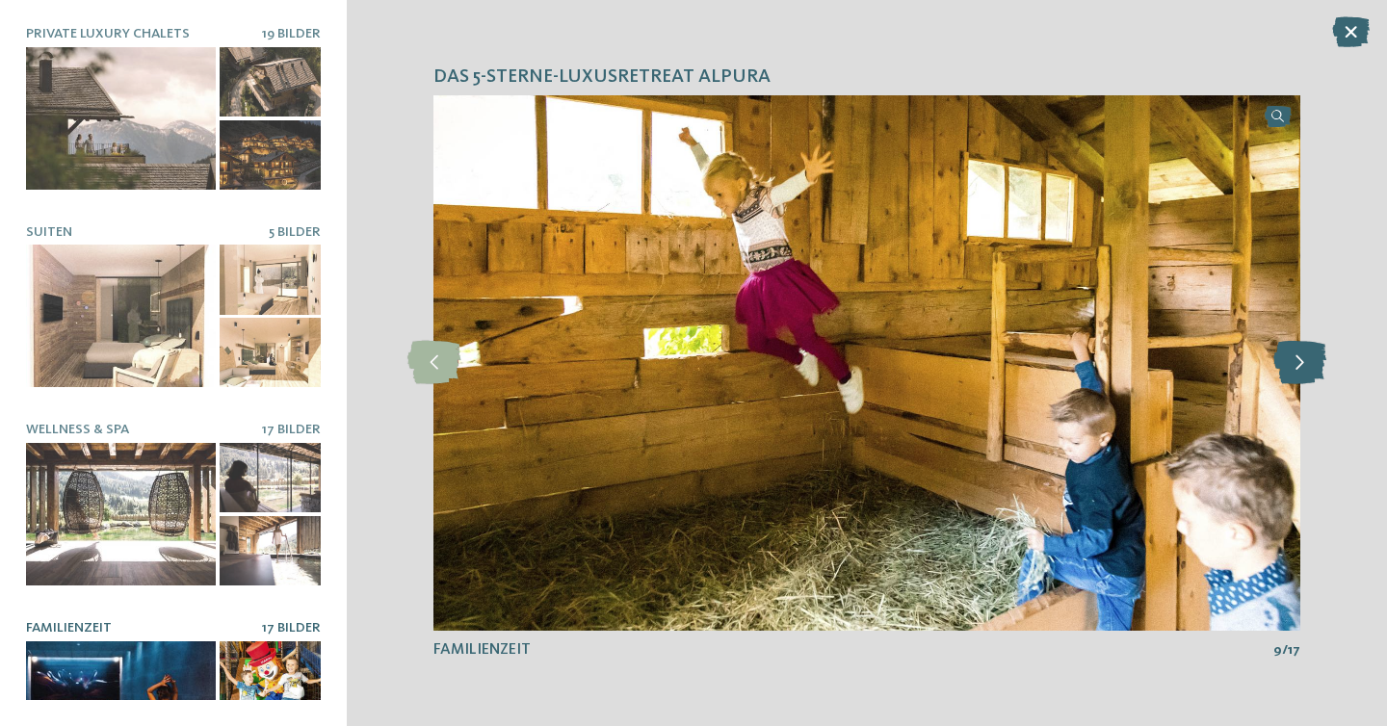
click at [1303, 362] on icon at bounding box center [1299, 362] width 53 height 43
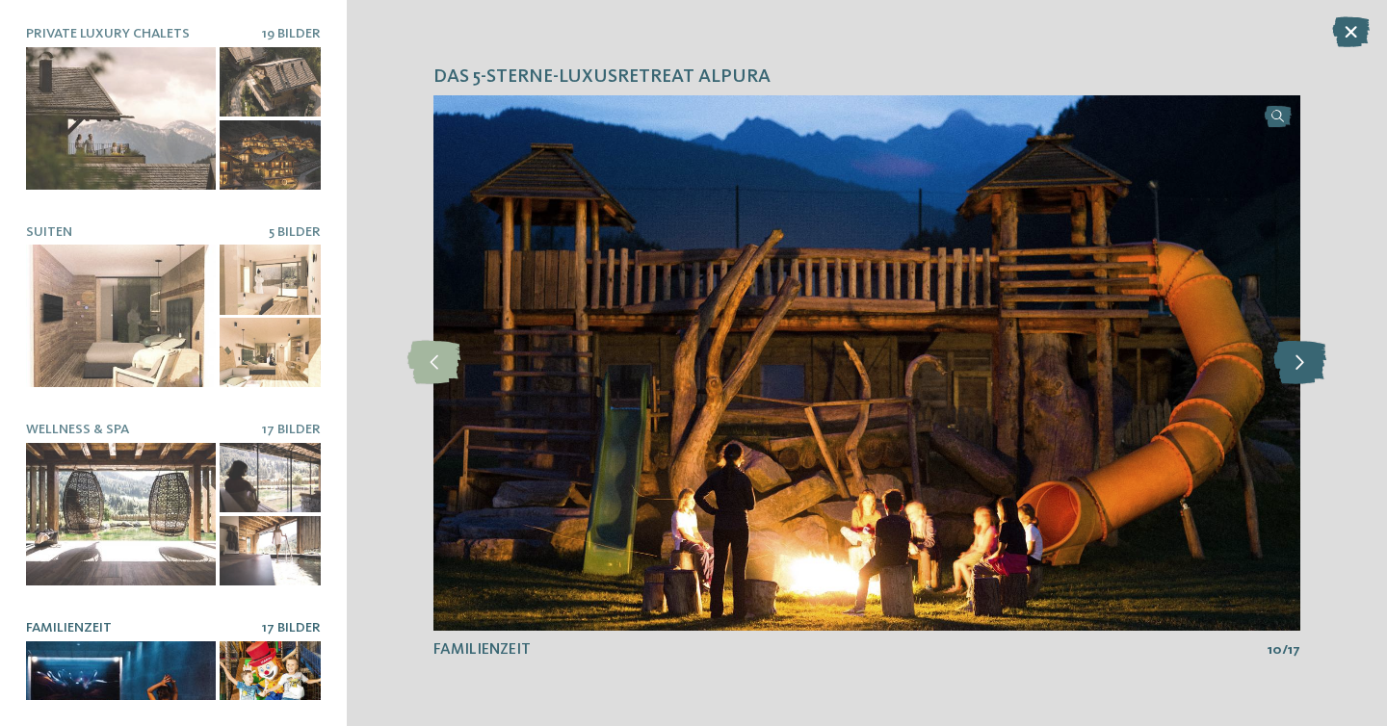
click at [1303, 362] on icon at bounding box center [1299, 362] width 53 height 43
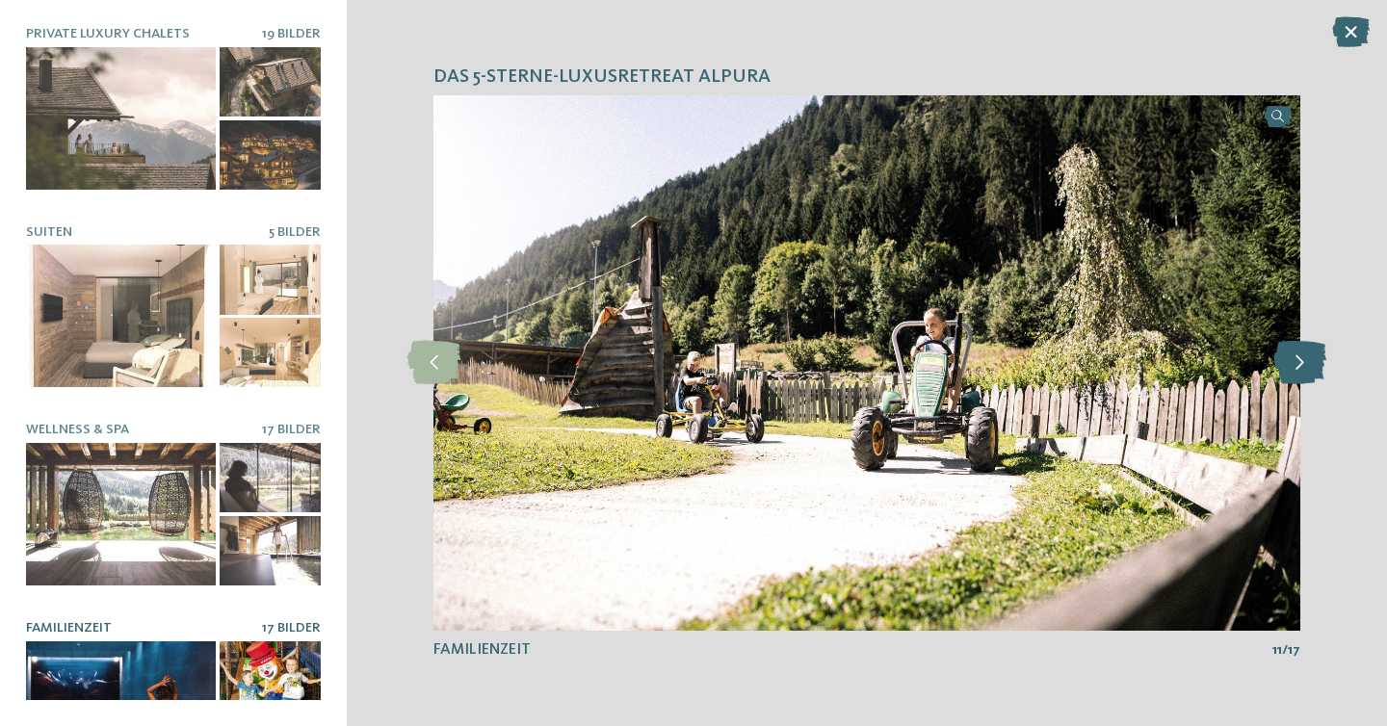
click at [1303, 362] on icon at bounding box center [1299, 362] width 53 height 43
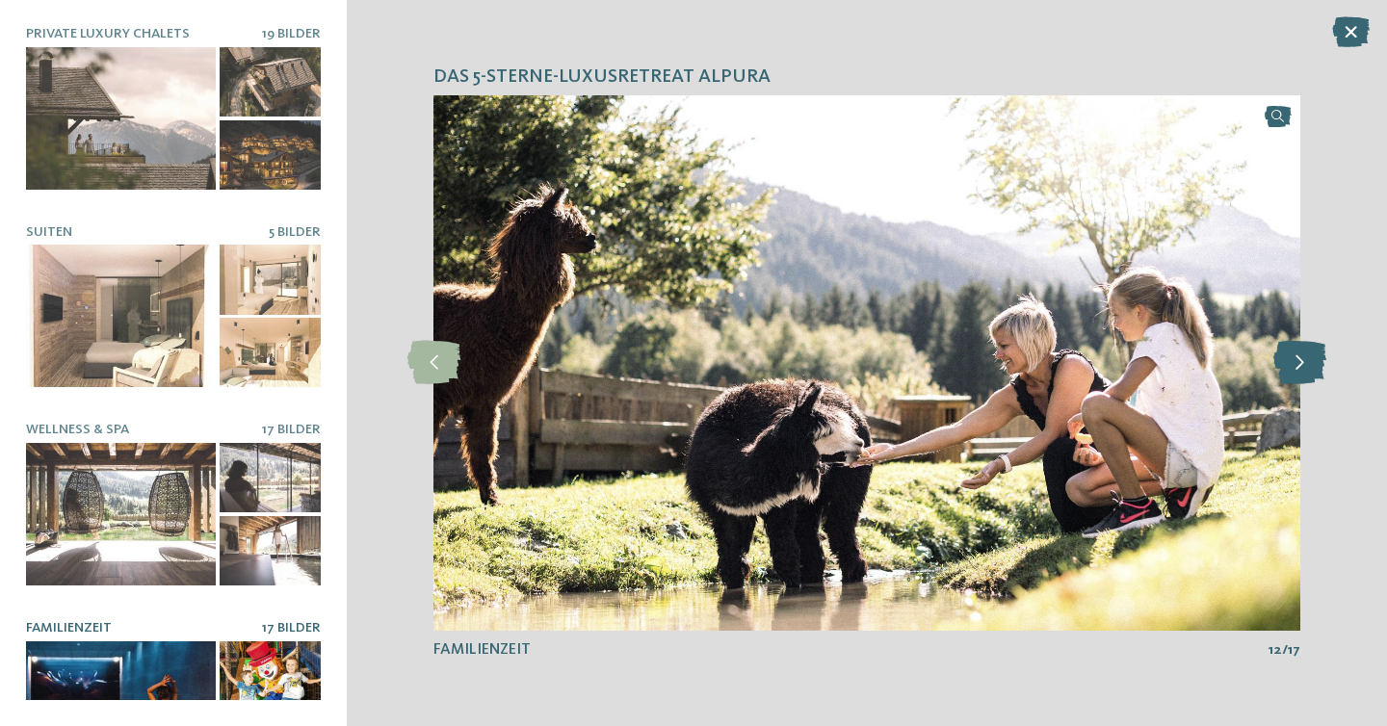
click at [1303, 362] on icon at bounding box center [1299, 362] width 53 height 43
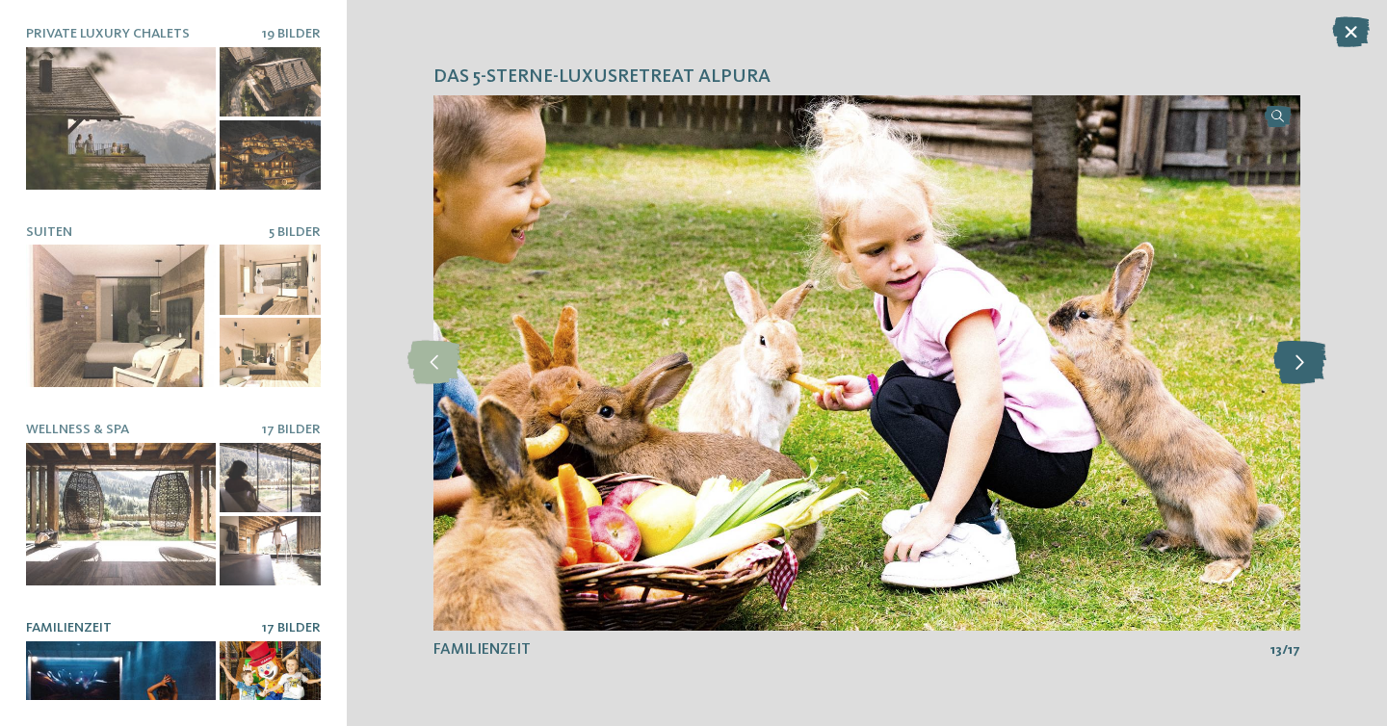
click at [1303, 362] on icon at bounding box center [1299, 362] width 53 height 43
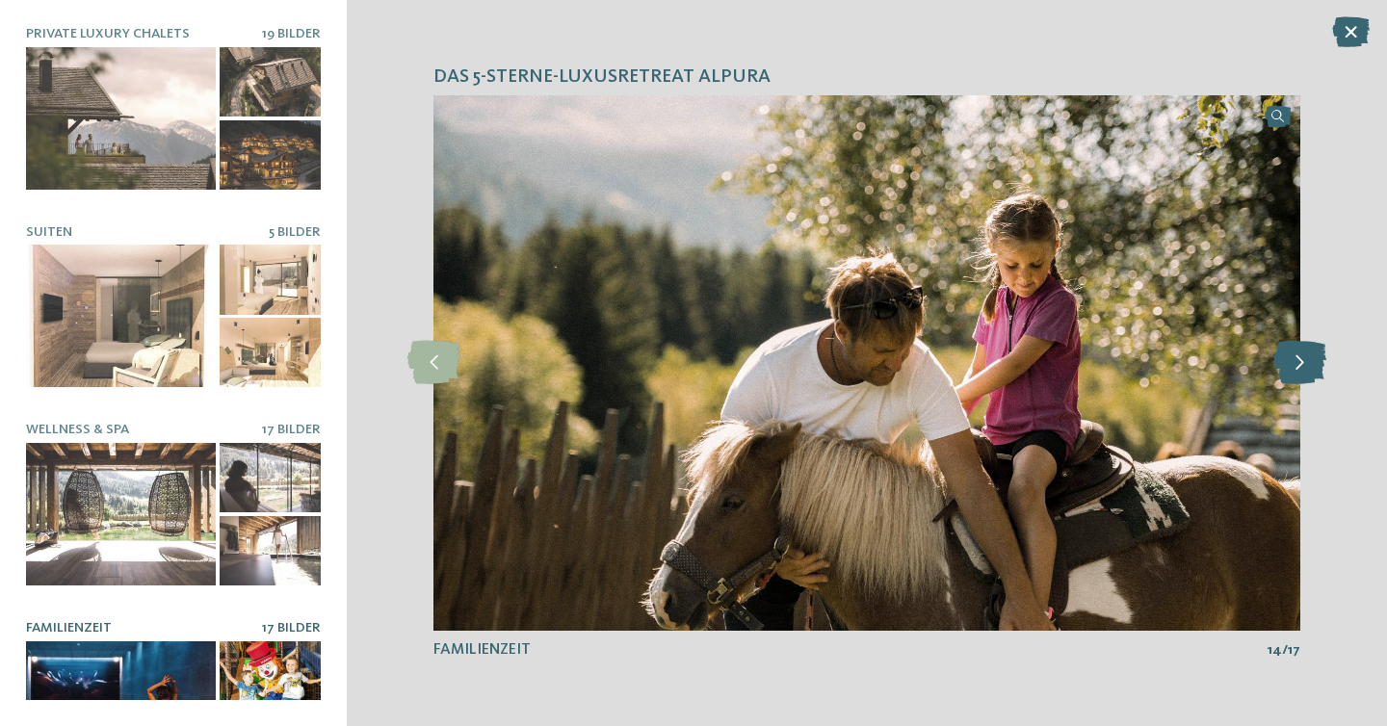
click at [1303, 362] on icon at bounding box center [1299, 362] width 53 height 43
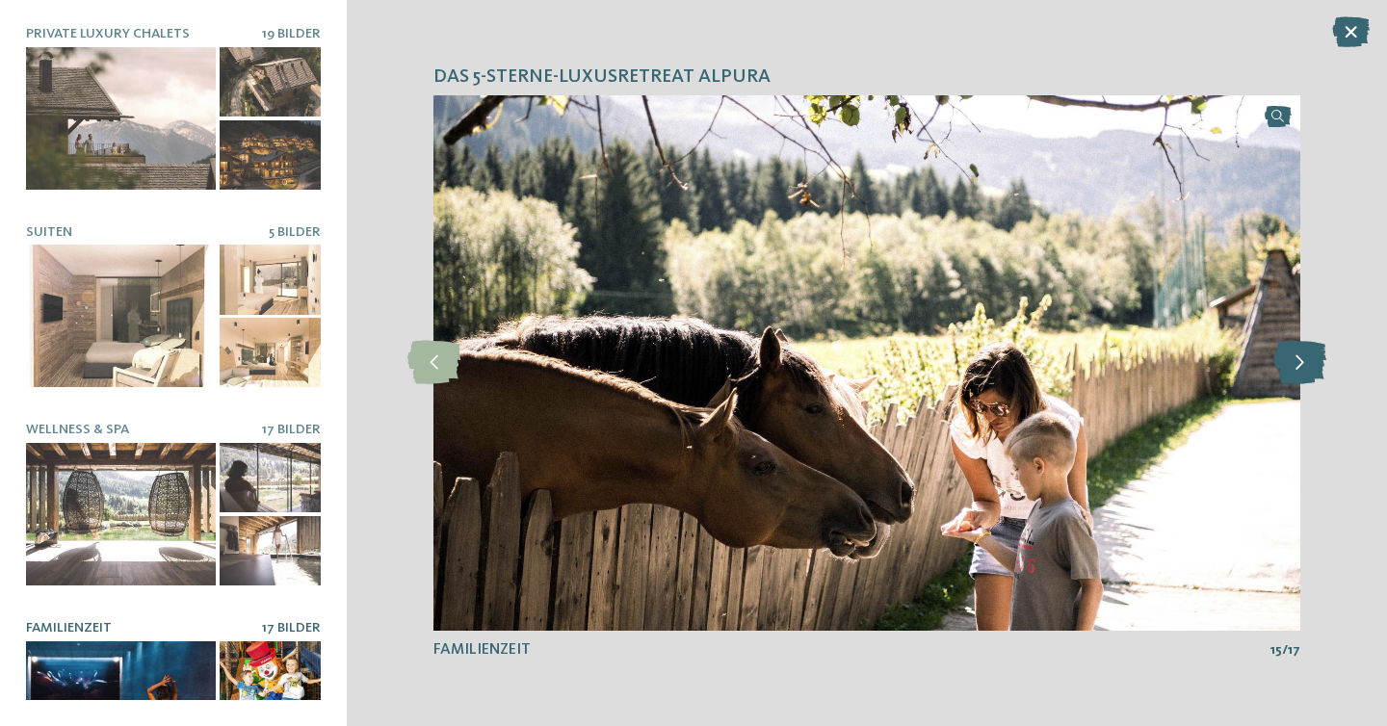
click at [1303, 362] on icon at bounding box center [1299, 362] width 53 height 43
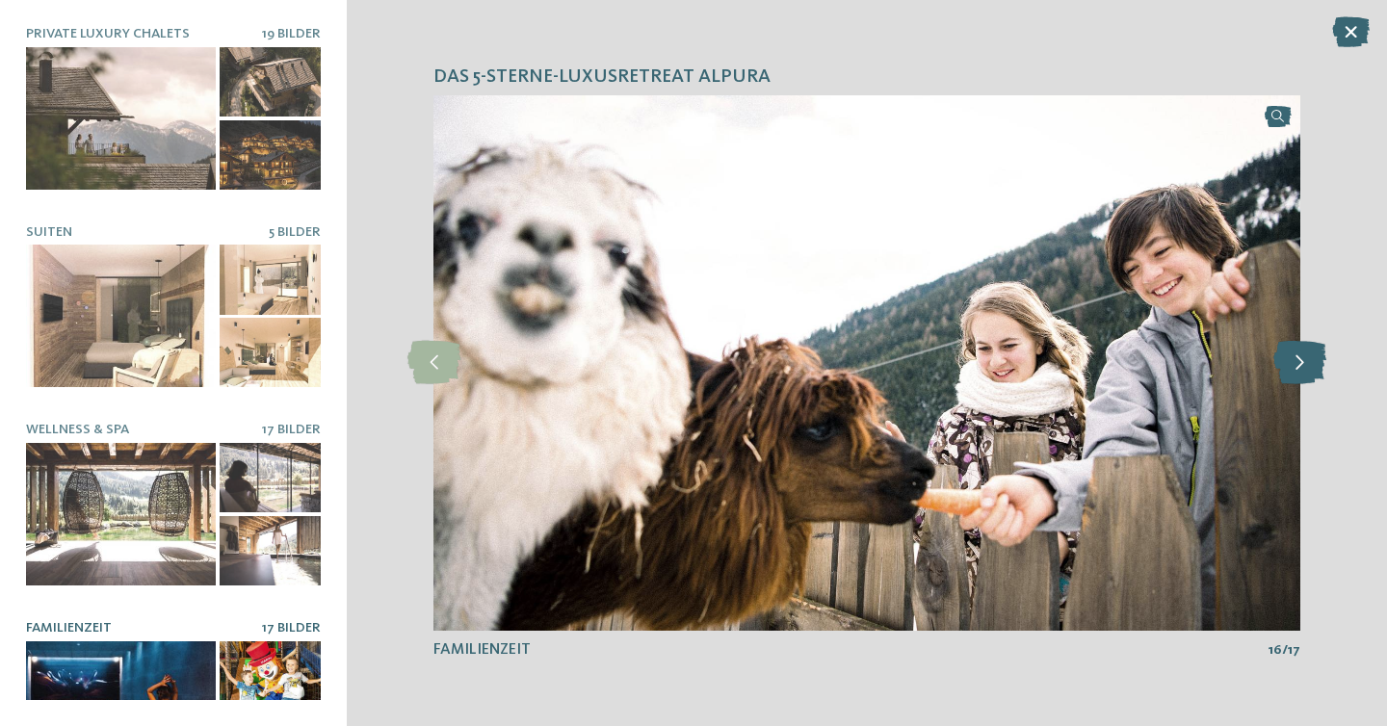
click at [1303, 362] on icon at bounding box center [1299, 362] width 53 height 43
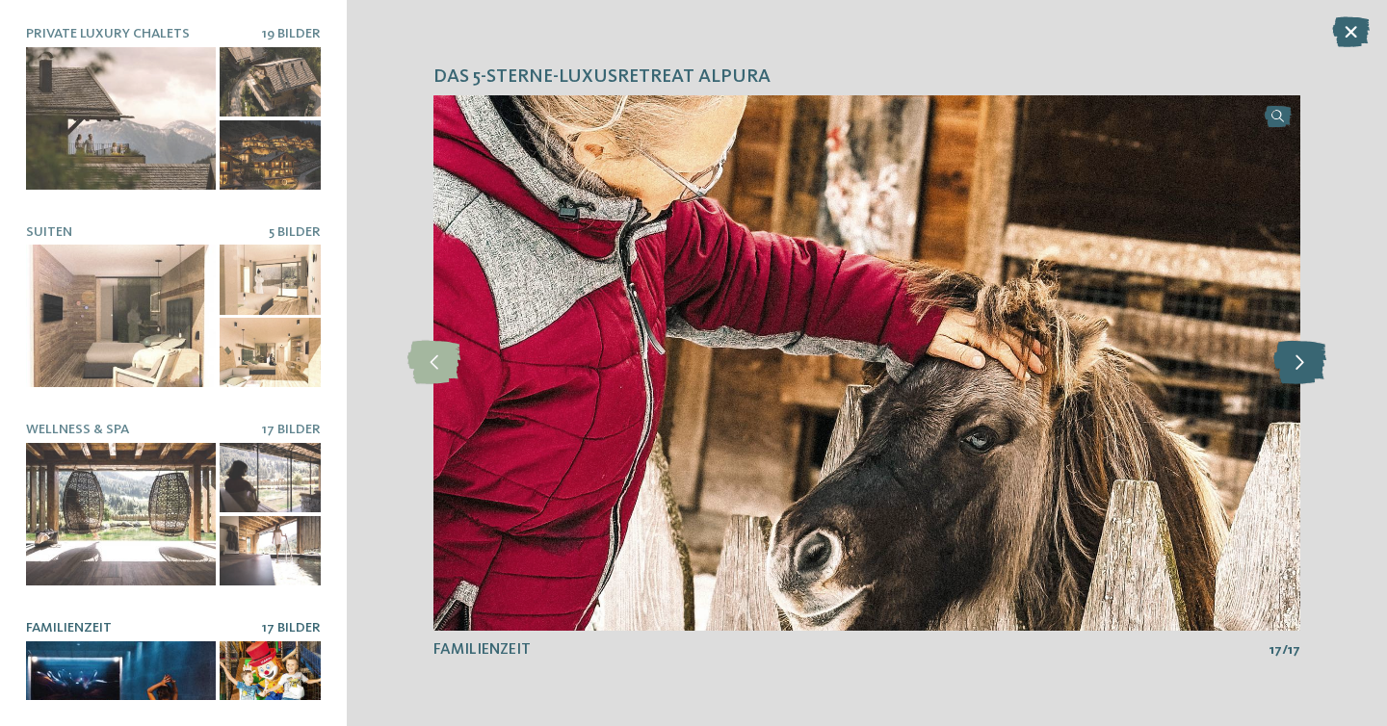
click at [1303, 362] on icon at bounding box center [1299, 362] width 53 height 43
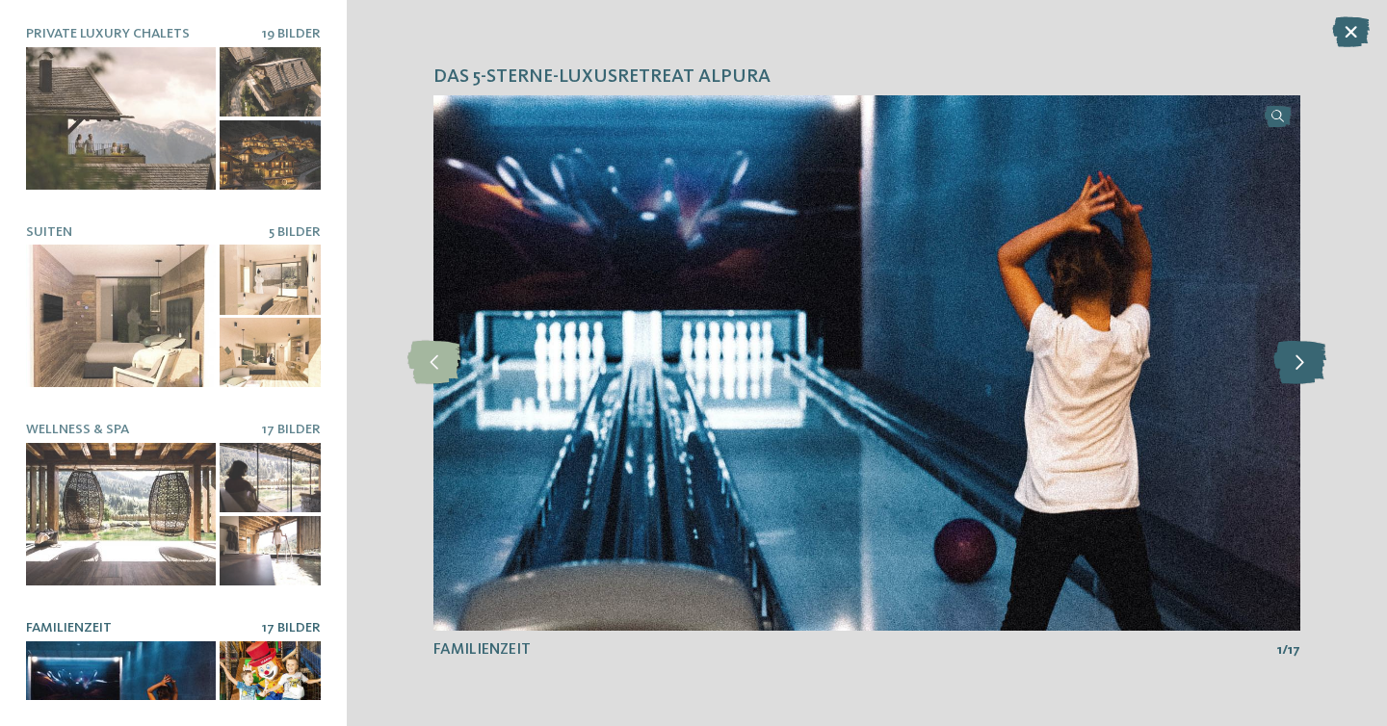
click at [1303, 362] on icon at bounding box center [1299, 362] width 53 height 43
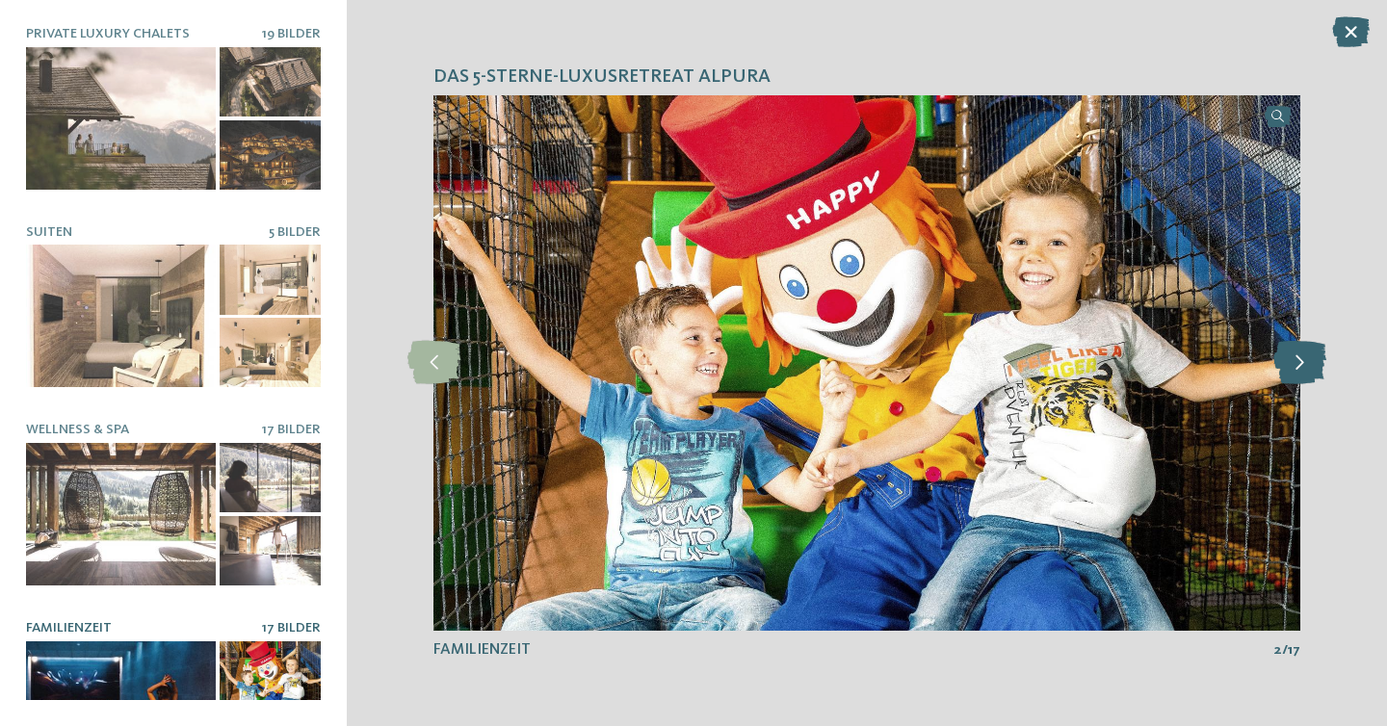
click at [1303, 362] on icon at bounding box center [1299, 362] width 53 height 43
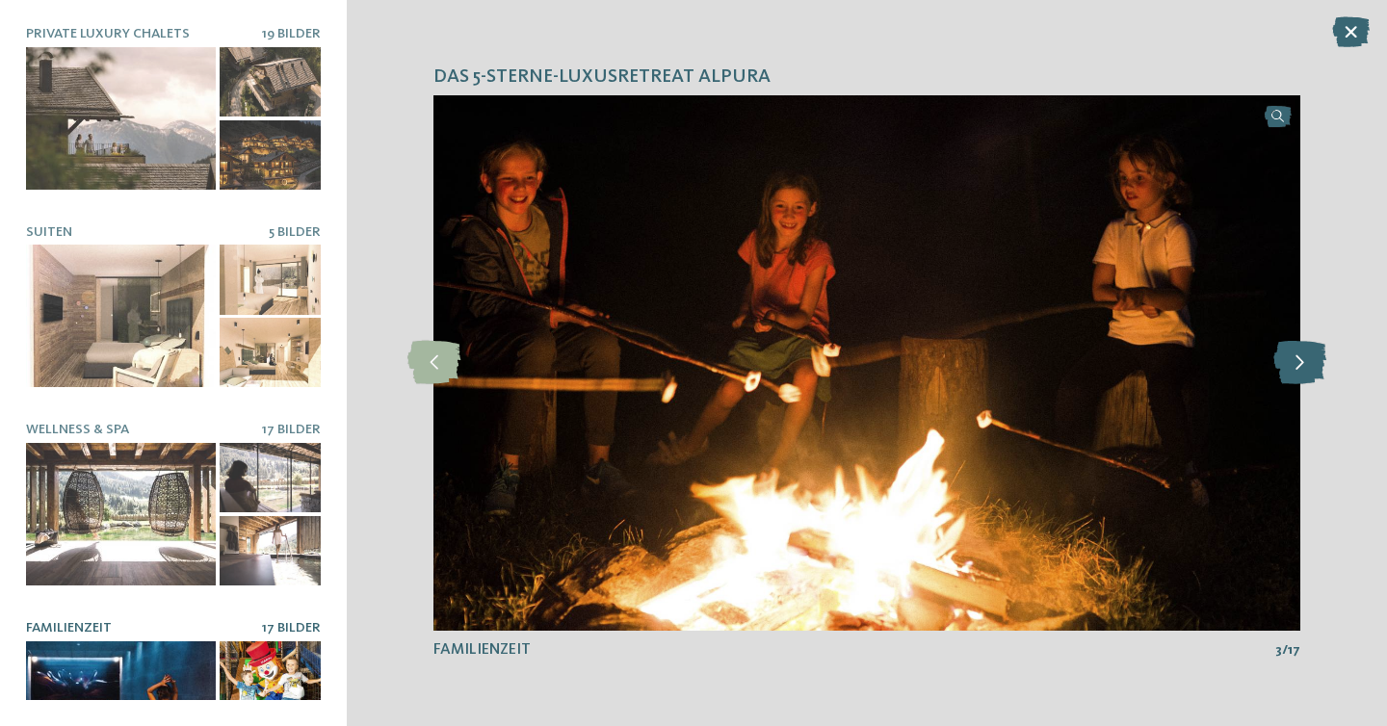
click at [1303, 362] on icon at bounding box center [1299, 362] width 53 height 43
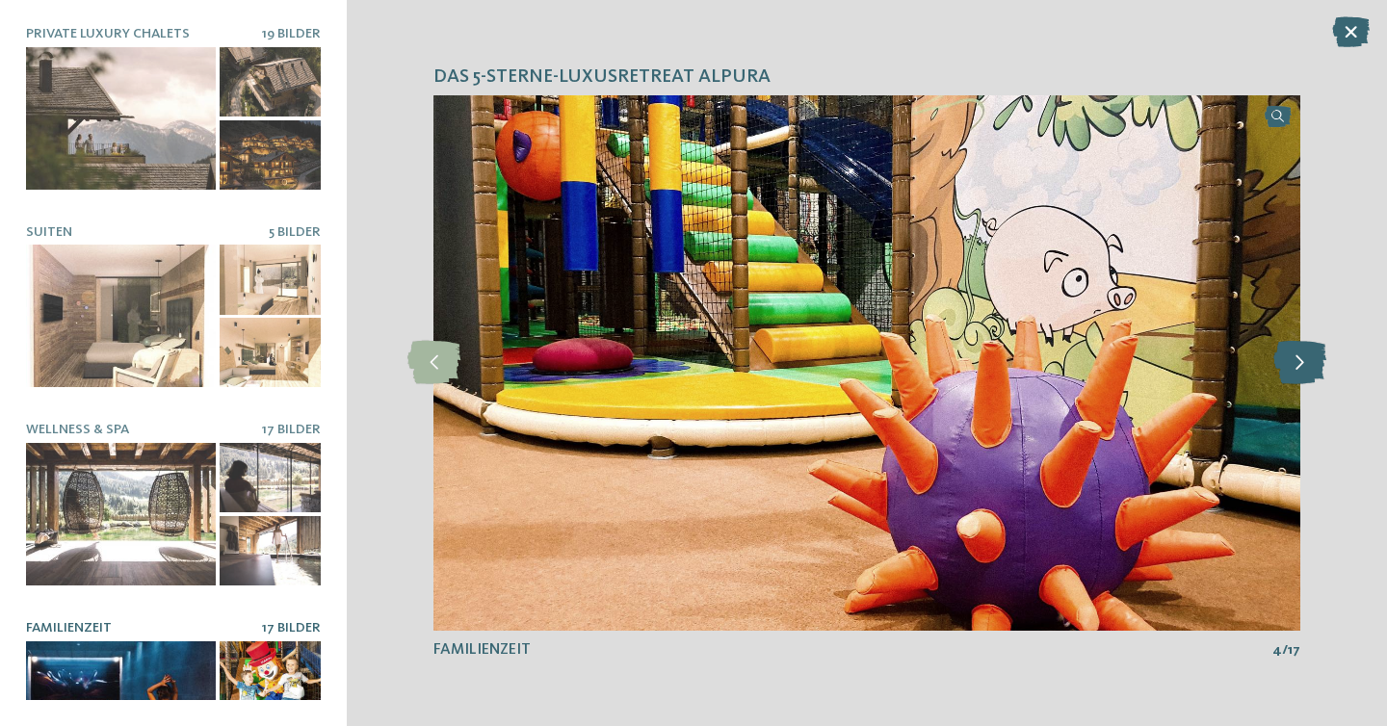
click at [1303, 362] on icon at bounding box center [1299, 362] width 53 height 43
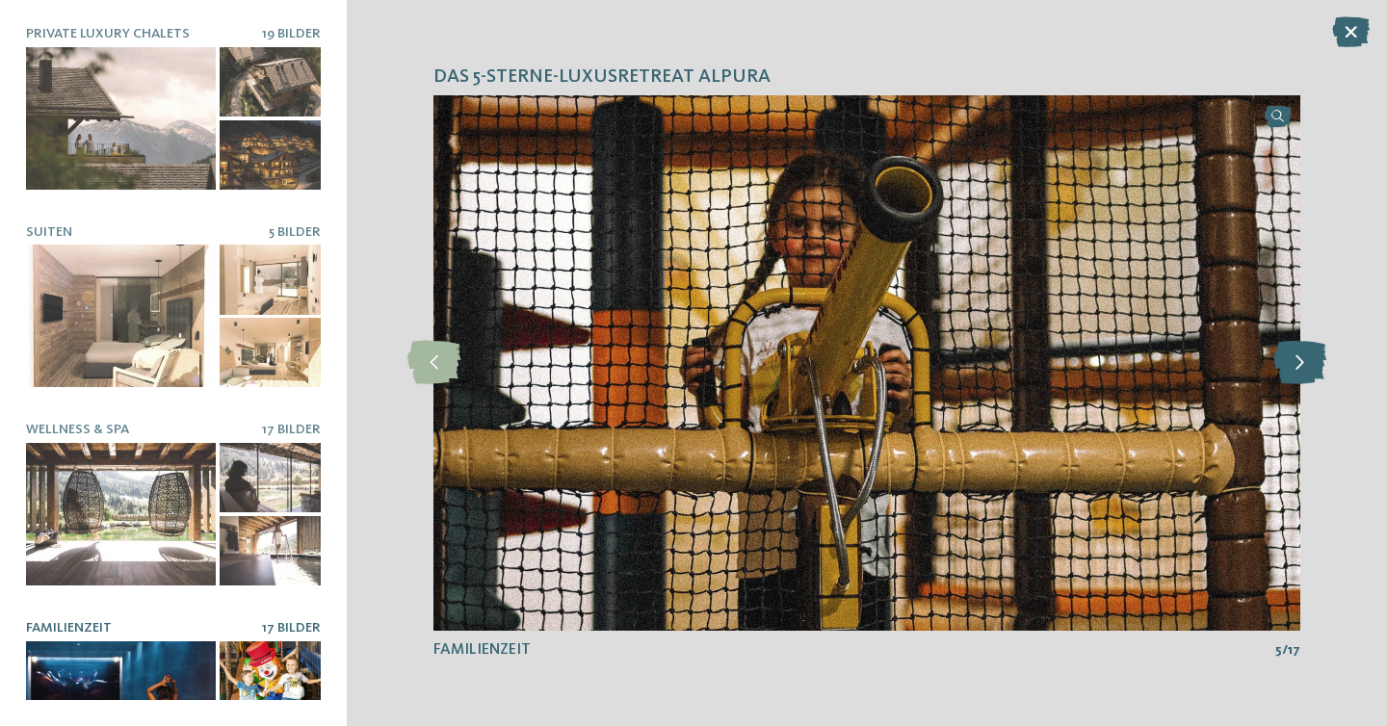
click at [1303, 362] on icon at bounding box center [1299, 362] width 53 height 43
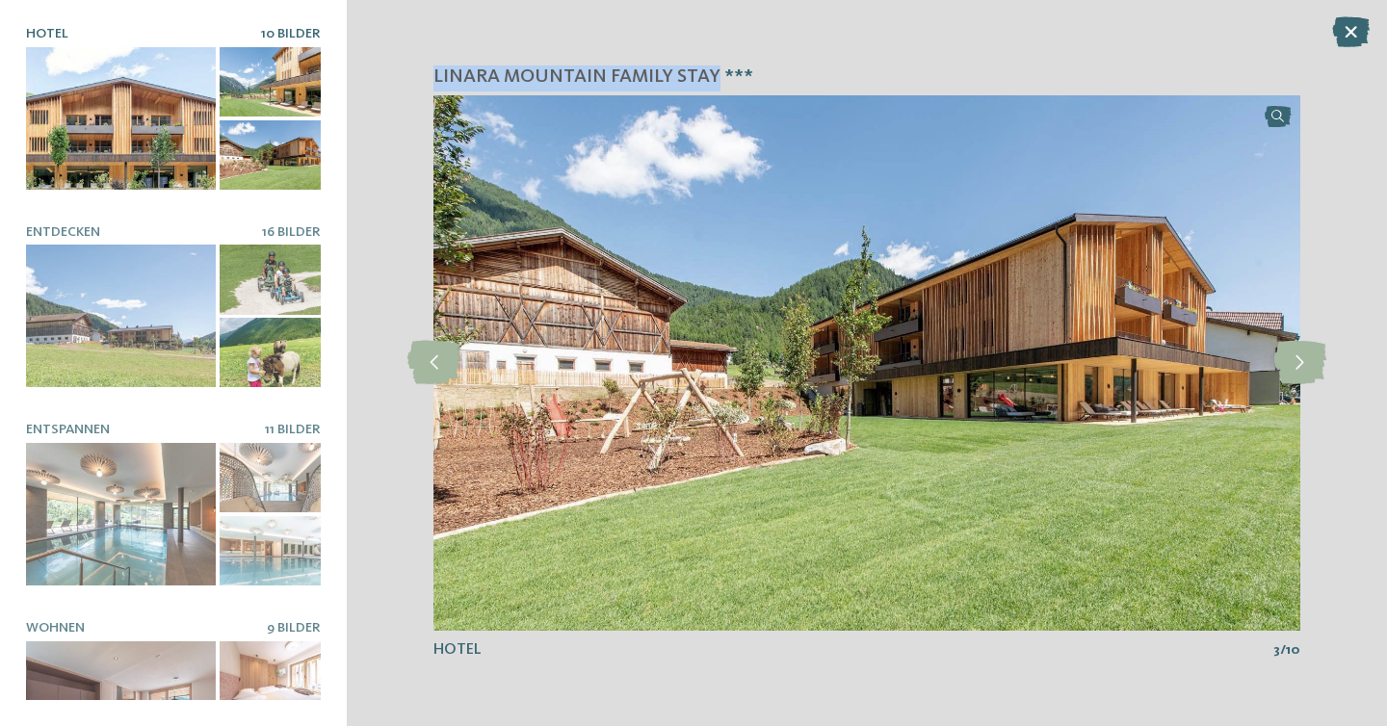
drag, startPoint x: 430, startPoint y: 77, endPoint x: 715, endPoint y: 78, distance: 285.1
click at [715, 78] on div "linara mountain family stay *** slide 3 of 10 3 /" at bounding box center [867, 363] width 1040 height 726
copy span "linara mountain family stay"
